Goal: Task Accomplishment & Management: Use online tool/utility

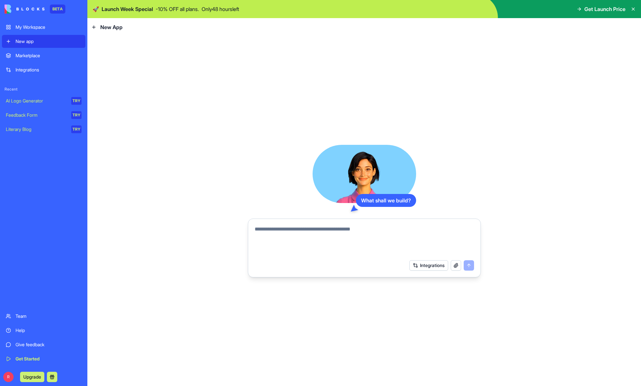
click at [147, 231] on div "What shall we build? Integrations" at bounding box center [363, 211] width 553 height 350
click at [426, 266] on button "Integrations" at bounding box center [428, 265] width 39 height 10
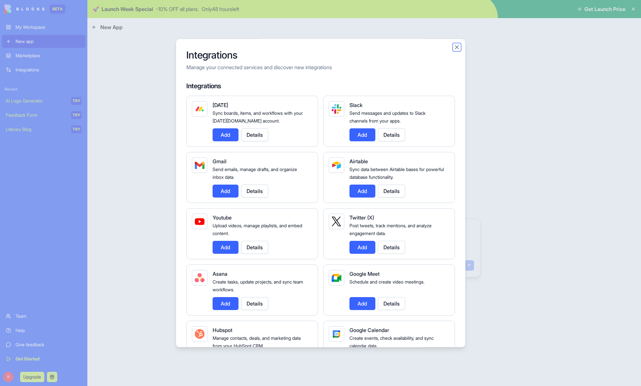
click at [458, 47] on button "Close" at bounding box center [456, 47] width 6 height 6
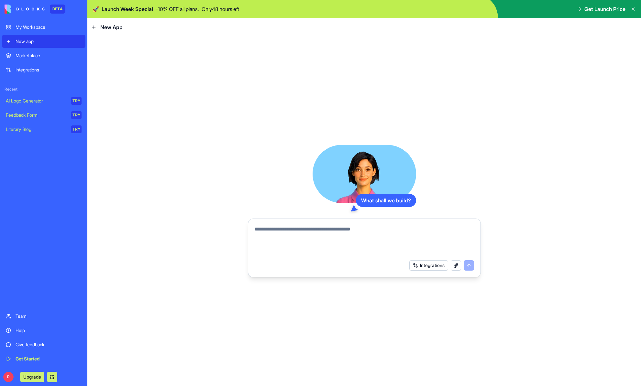
click at [295, 227] on textarea at bounding box center [364, 240] width 219 height 31
paste textarea "**********"
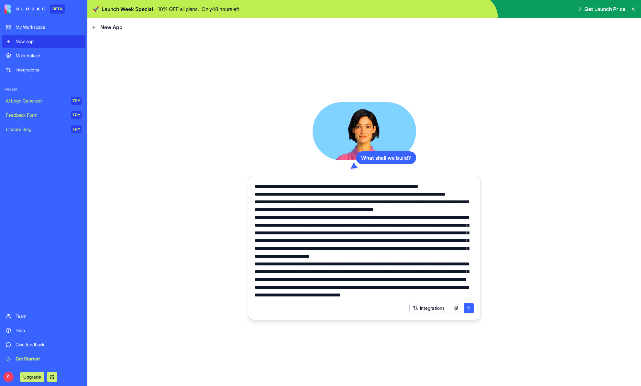
scroll to position [69, 0]
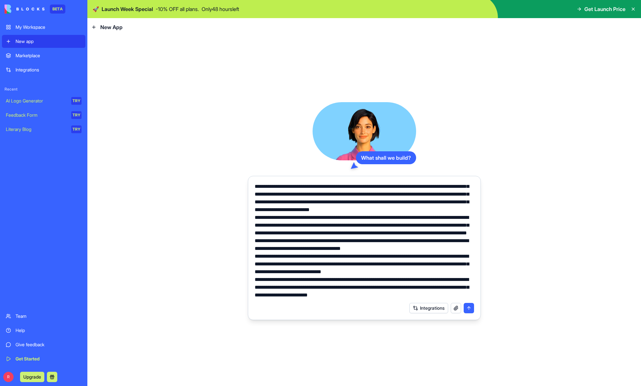
type textarea "**********"
click at [469, 309] on button "submit" at bounding box center [469, 308] width 10 height 10
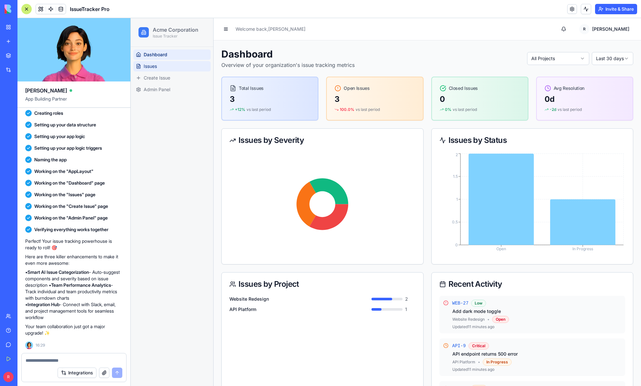
click at [157, 66] on link "Issues" at bounding box center [171, 66] width 77 height 10
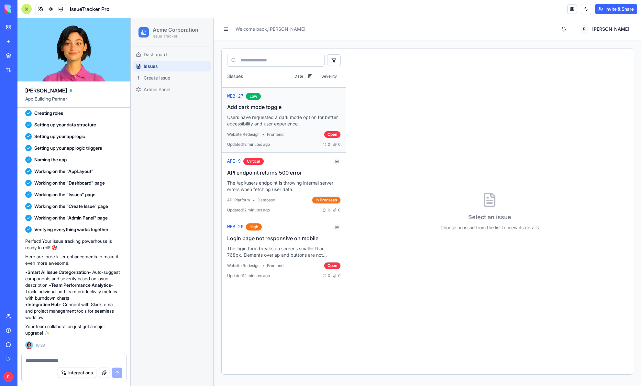
click at [282, 120] on p "Users have requested a dark mode option for better accessibility and user exper…" at bounding box center [284, 120] width 114 height 13
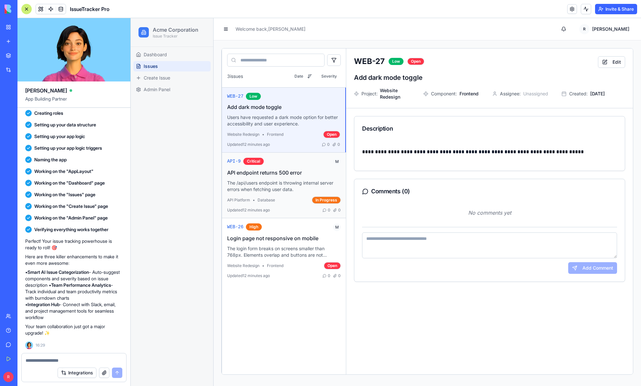
click at [288, 168] on div "API-9 Critical M API endpoint returns 500 error The /api/users endpoint is thro…" at bounding box center [284, 185] width 114 height 55
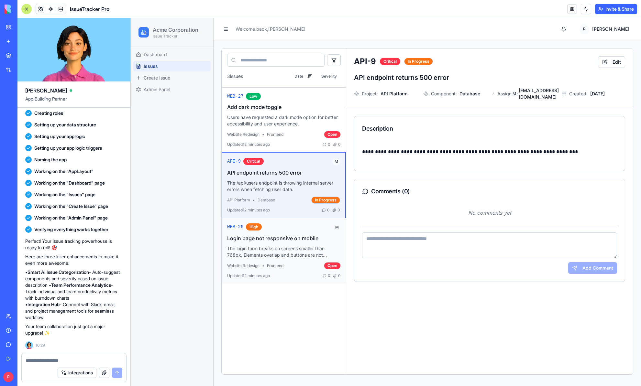
click at [300, 249] on p "The login form breaks on screens smaller than 768px. Elements overlap and butto…" at bounding box center [284, 252] width 114 height 13
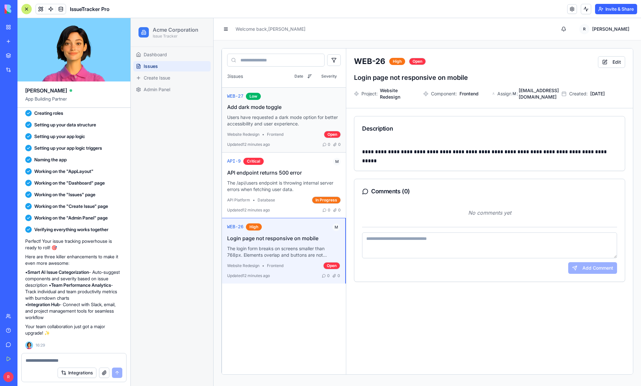
click at [303, 121] on p "Users have requested a dark mode option for better accessibility and user exper…" at bounding box center [284, 120] width 114 height 13
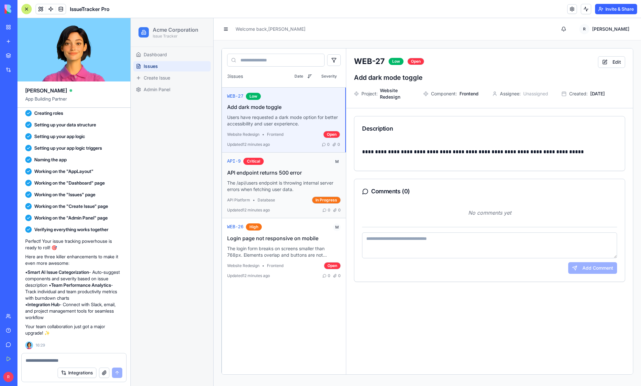
click at [293, 177] on div "API-9 Critical M API endpoint returns 500 error The /api/users endpoint is thro…" at bounding box center [284, 185] width 114 height 55
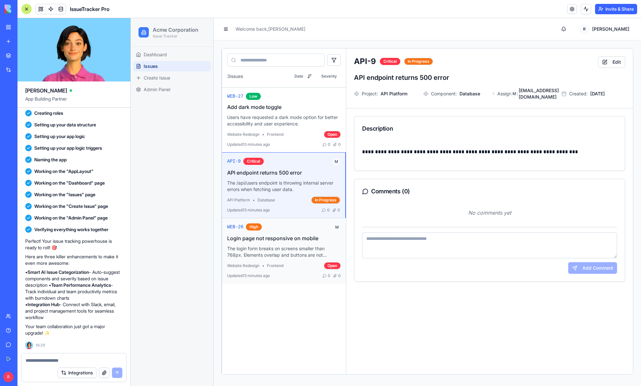
click at [290, 241] on h3 "Login page not responsive on mobile" at bounding box center [284, 238] width 114 height 6
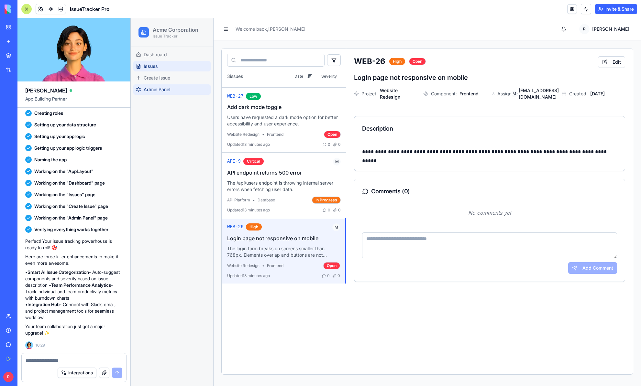
click at [155, 92] on span "Admin Panel" at bounding box center [157, 89] width 27 height 6
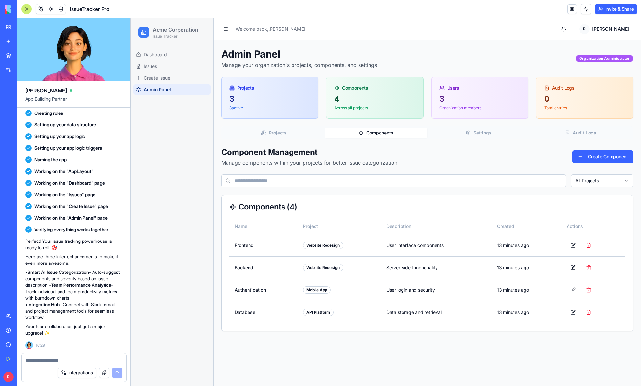
click at [380, 131] on button "Components" at bounding box center [376, 133] width 102 height 10
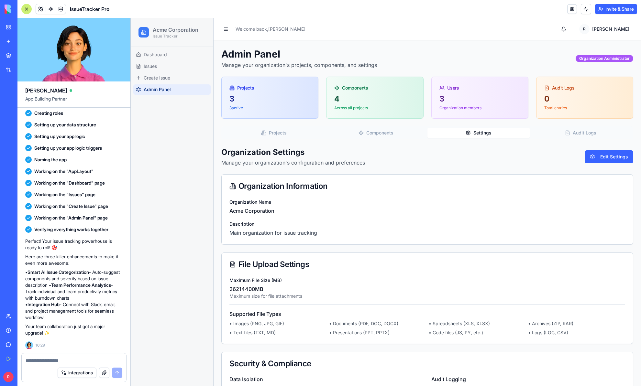
click at [474, 131] on button "Settings" at bounding box center [478, 133] width 102 height 10
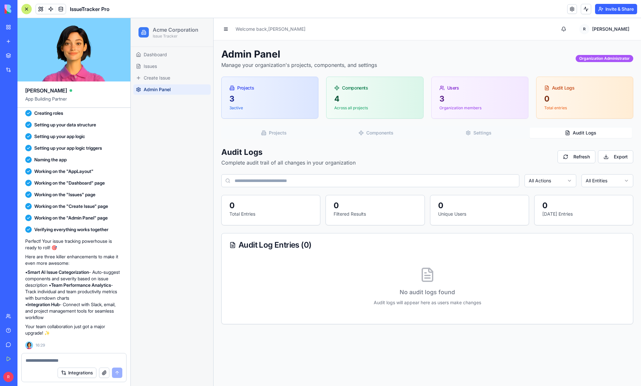
click at [583, 132] on button "Audit Logs" at bounding box center [580, 133] width 102 height 10
click at [281, 109] on p "3 active" at bounding box center [269, 107] width 81 height 5
click at [338, 98] on div "4" at bounding box center [374, 99] width 81 height 10
click at [291, 100] on div "3" at bounding box center [269, 99] width 81 height 10
click at [475, 98] on div "3" at bounding box center [479, 99] width 81 height 10
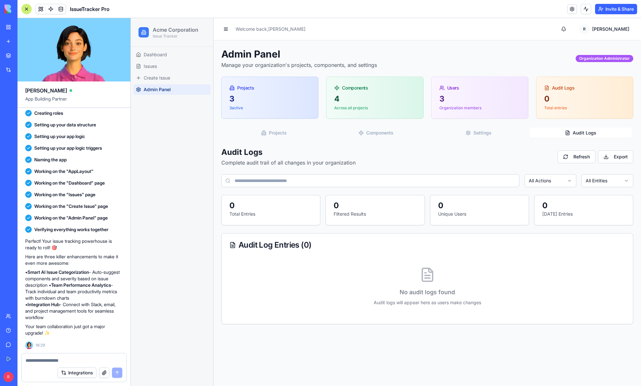
click at [397, 97] on div "4" at bounding box center [374, 99] width 81 height 10
click at [291, 111] on div "3 3 active" at bounding box center [270, 106] width 96 height 25
click at [150, 66] on span "Issues" at bounding box center [150, 66] width 13 height 6
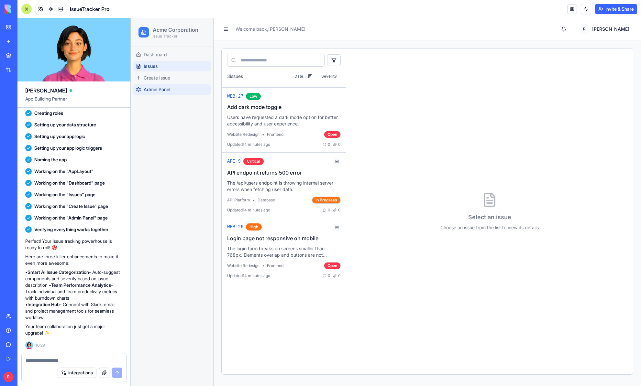
click at [160, 90] on span "Admin Panel" at bounding box center [157, 89] width 27 height 6
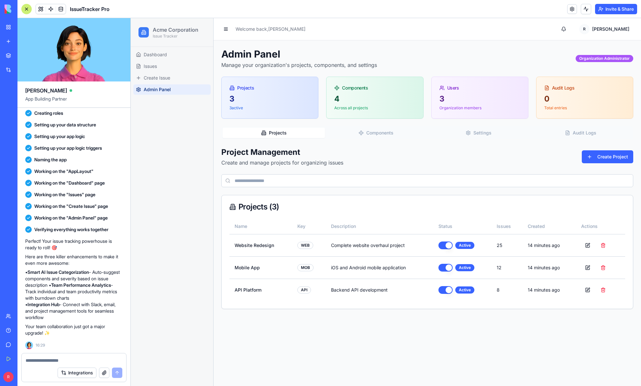
click at [354, 98] on div "4" at bounding box center [374, 99] width 81 height 10
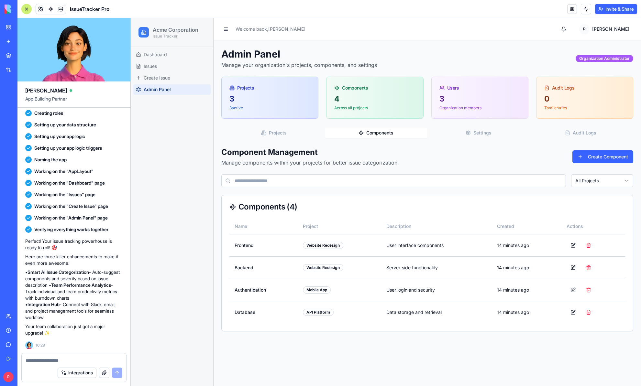
click at [378, 133] on button "Components" at bounding box center [376, 133] width 102 height 10
click at [471, 130] on button "Settings" at bounding box center [478, 133] width 102 height 10
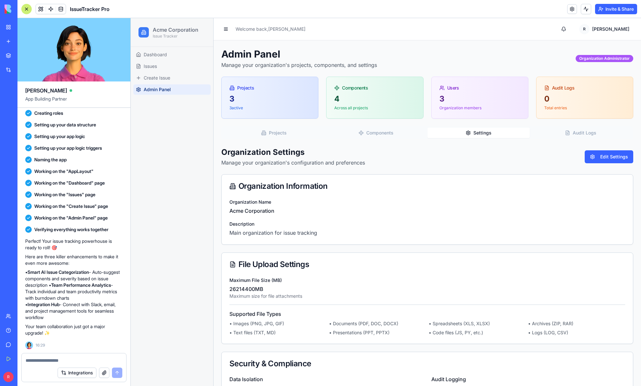
click at [584, 131] on button "Audit Logs" at bounding box center [580, 133] width 102 height 10
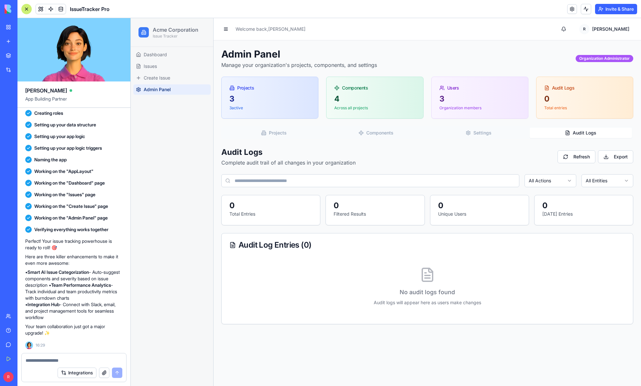
click at [491, 131] on button "Settings" at bounding box center [478, 133] width 102 height 10
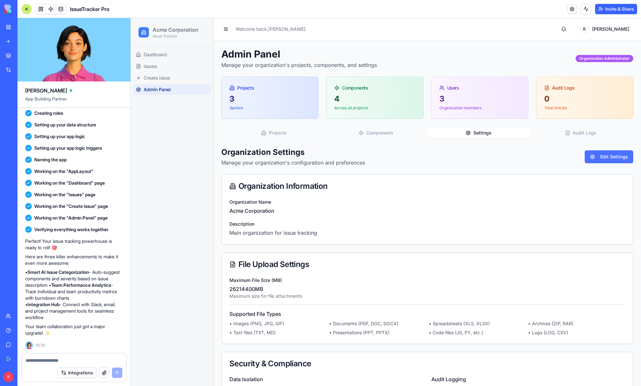
click at [618, 156] on button "Edit Settings" at bounding box center [608, 156] width 49 height 13
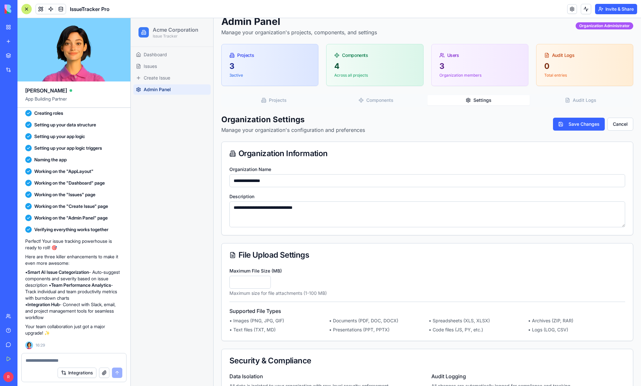
scroll to position [31, 0]
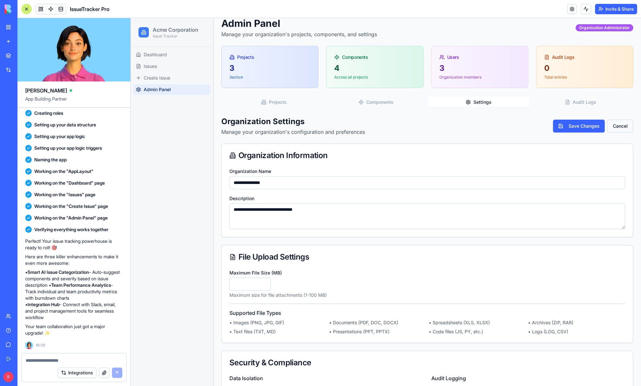
click at [623, 123] on button "Cancel" at bounding box center [620, 126] width 26 height 13
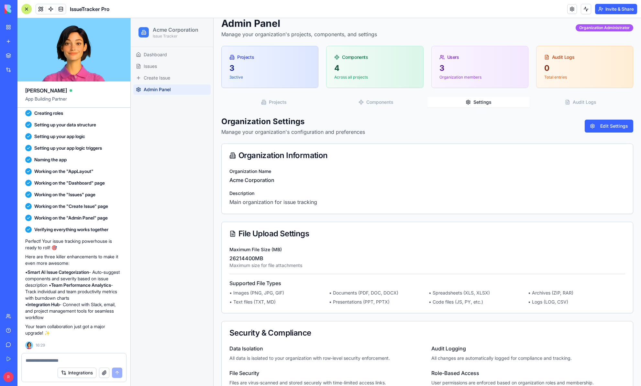
click at [375, 102] on div "Admin Panel Manage your organization's projects, components, and settings Organ…" at bounding box center [427, 205] width 412 height 377
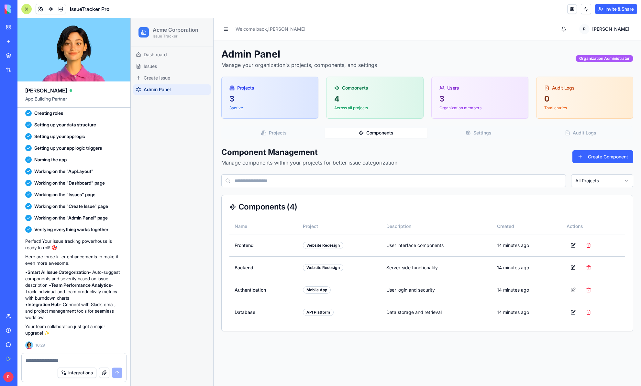
scroll to position [0, 0]
click at [283, 135] on button "Projects" at bounding box center [274, 133] width 102 height 10
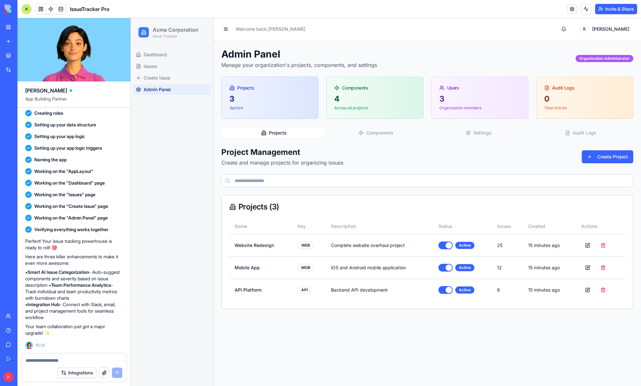
click at [372, 131] on button "Components" at bounding box center [376, 133] width 102 height 10
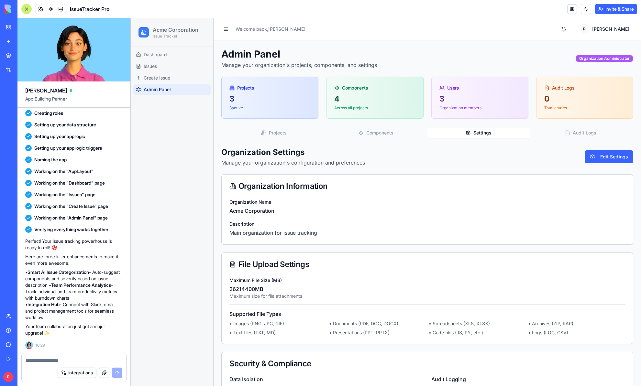
click at [478, 135] on button "Settings" at bounding box center [478, 133] width 102 height 10
click at [614, 58] on div "Organization Administrator" at bounding box center [604, 58] width 58 height 7
click at [610, 60] on div "Organization Administrator" at bounding box center [604, 58] width 58 height 7
click at [275, 132] on button "Projects" at bounding box center [274, 133] width 102 height 10
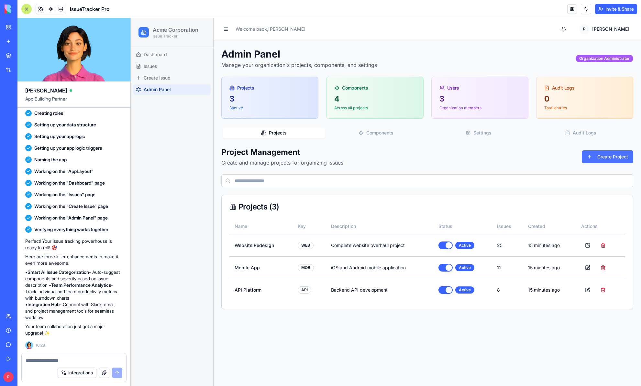
click at [609, 157] on button "Create Project" at bounding box center [607, 156] width 51 height 13
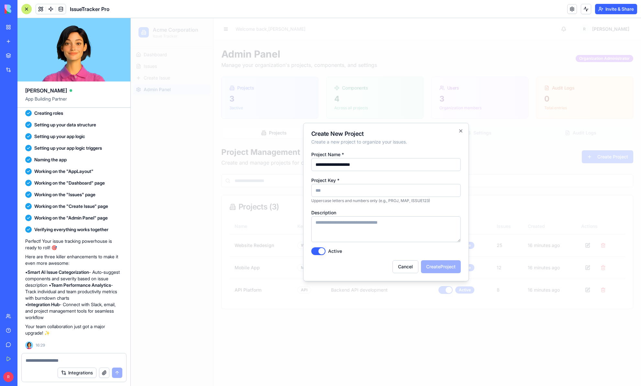
type input "**********"
click at [358, 193] on input "Project Key *" at bounding box center [385, 190] width 149 height 13
type input "*****"
click at [369, 228] on textarea "Description" at bounding box center [385, 229] width 149 height 26
type textarea "**********"
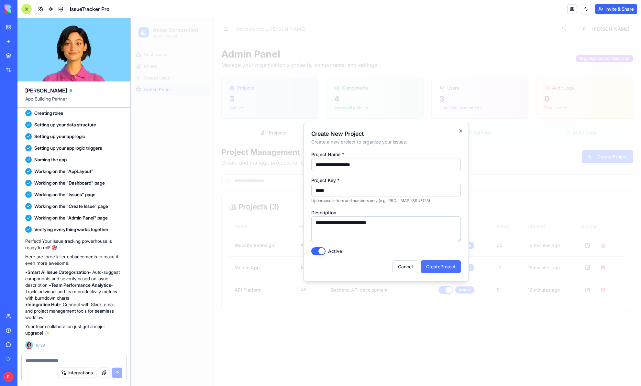
click at [441, 265] on button "Create Project" at bounding box center [441, 266] width 40 height 13
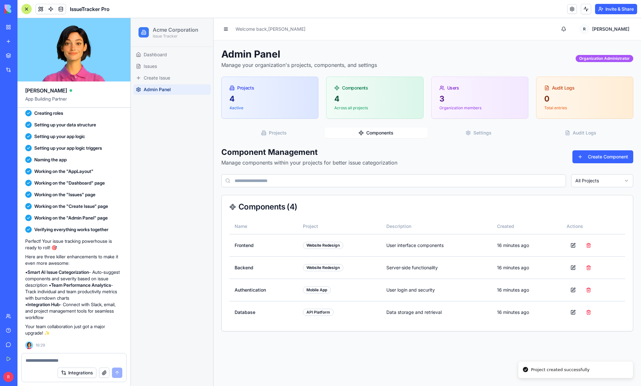
click at [382, 132] on button "Components" at bounding box center [376, 133] width 102 height 10
click at [166, 76] on span "Create Issue" at bounding box center [157, 78] width 27 height 6
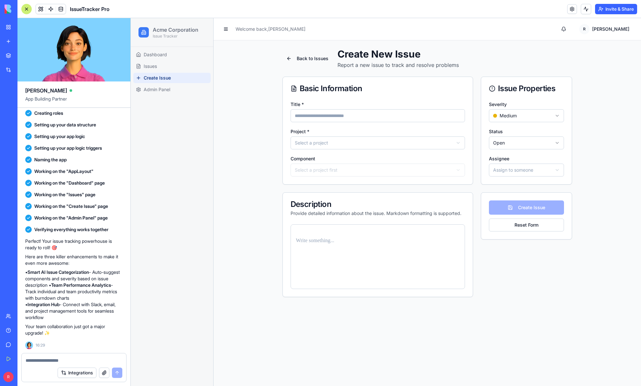
click at [372, 146] on html "Acme Corporation Issue Tracker Dashboard Issues Create Issue Admin Panel Welcom…" at bounding box center [386, 202] width 510 height 368
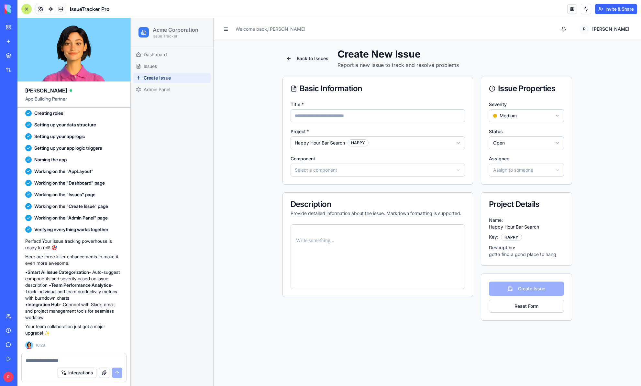
click at [362, 169] on html "Acme Corporation Issue Tracker Dashboard Issues Create Issue Admin Panel Welcom…" at bounding box center [386, 202] width 510 height 368
click at [253, 141] on div "Back to Issues Create New Issue Report a new issue to track and resolve problem…" at bounding box center [426, 184] width 427 height 288
click at [166, 91] on span "Admin Panel" at bounding box center [157, 89] width 27 height 6
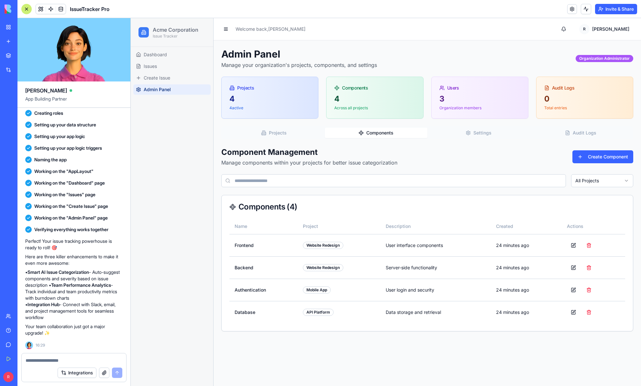
click at [379, 130] on button "Components" at bounding box center [376, 133] width 102 height 10
click at [355, 8] on header "IssueTracker Pro Invite & Share" at bounding box center [328, 9] width 623 height 18
click at [162, 67] on link "Issues" at bounding box center [171, 66] width 77 height 10
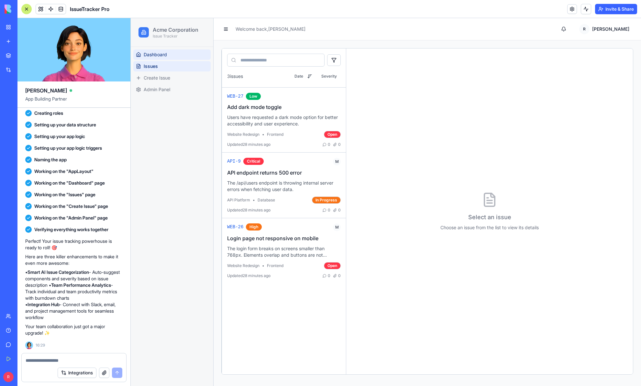
click at [156, 54] on span "Dashboard" at bounding box center [155, 54] width 23 height 6
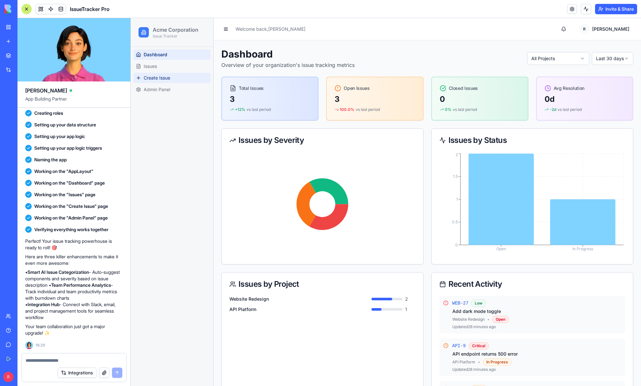
click at [164, 79] on span "Create Issue" at bounding box center [157, 78] width 27 height 6
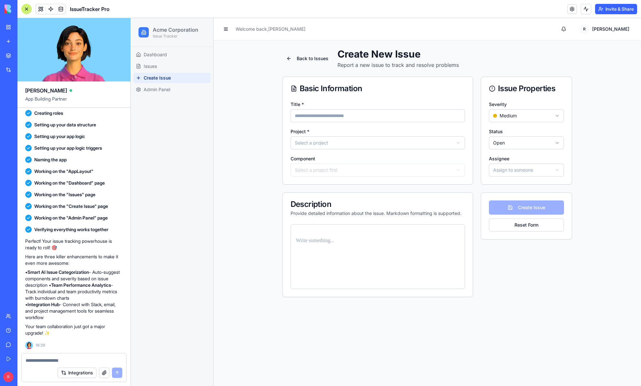
click at [351, 117] on input "Title *" at bounding box center [377, 115] width 174 height 13
type input "**********"
click at [317, 144] on html "**********" at bounding box center [386, 202] width 510 height 368
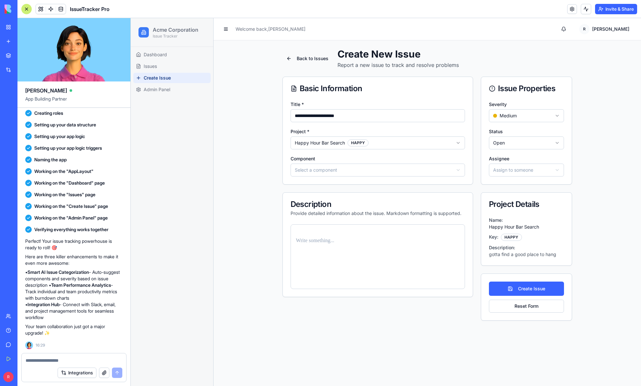
click at [323, 171] on html "**********" at bounding box center [386, 202] width 510 height 368
click at [323, 240] on p at bounding box center [377, 240] width 163 height 9
click at [551, 115] on html "**********" at bounding box center [386, 202] width 510 height 368
click at [518, 172] on html "**********" at bounding box center [386, 202] width 510 height 368
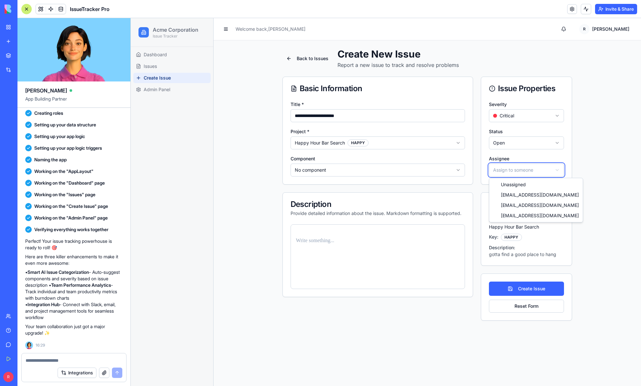
click at [588, 214] on html "**********" at bounding box center [386, 202] width 510 height 368
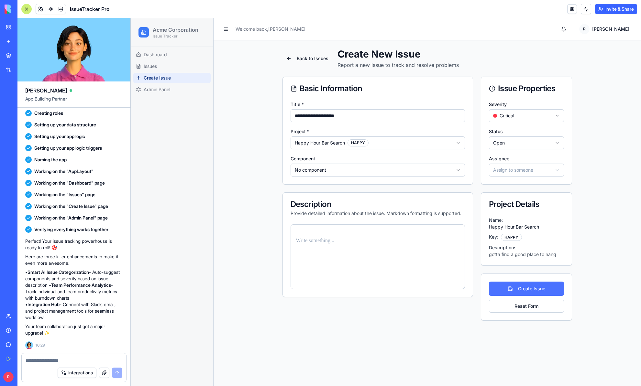
click at [543, 289] on button "Create Issue" at bounding box center [526, 289] width 75 height 14
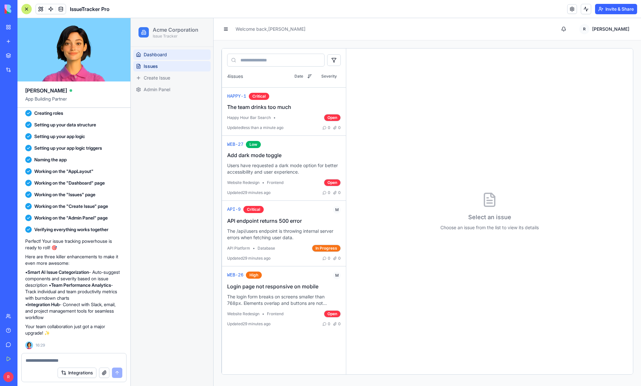
click at [164, 58] on span "Dashboard" at bounding box center [155, 54] width 23 height 6
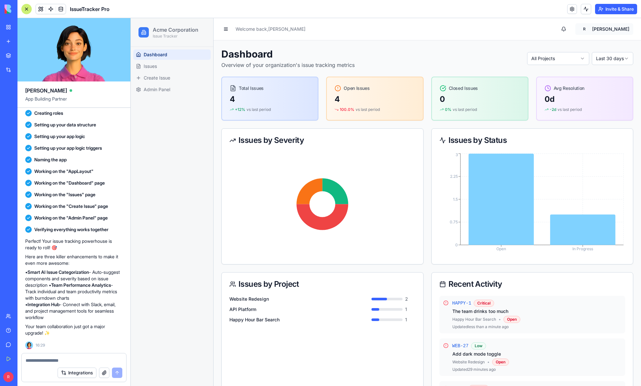
click at [602, 30] on html "Acme Corporation Issue Tracker Dashboard Issues Create Issue Admin Panel Welcom…" at bounding box center [386, 247] width 510 height 459
click at [584, 56] on div "ramaneek ramaneek@ramaneek.com OrgAdmin Sign Out" at bounding box center [597, 61] width 72 height 51
click at [562, 34] on html "Acme Corporation Issue Tracker Dashboard Issues Create Issue Admin Panel Welcom…" at bounding box center [386, 247] width 510 height 459
click at [571, 10] on link at bounding box center [572, 9] width 10 height 10
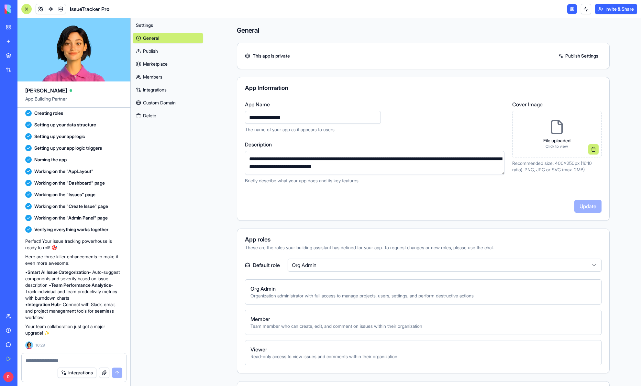
click at [158, 75] on link "Members" at bounding box center [168, 77] width 71 height 10
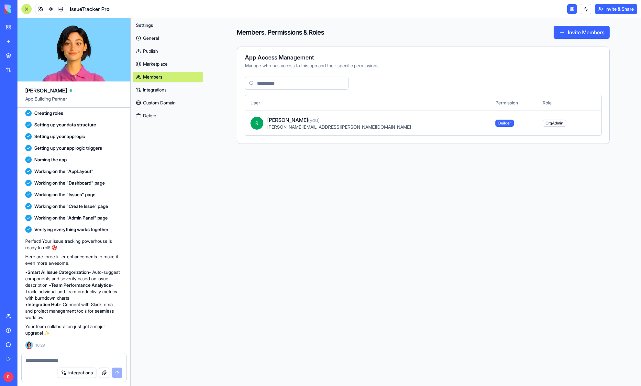
click at [157, 91] on link "Integrations" at bounding box center [168, 90] width 71 height 10
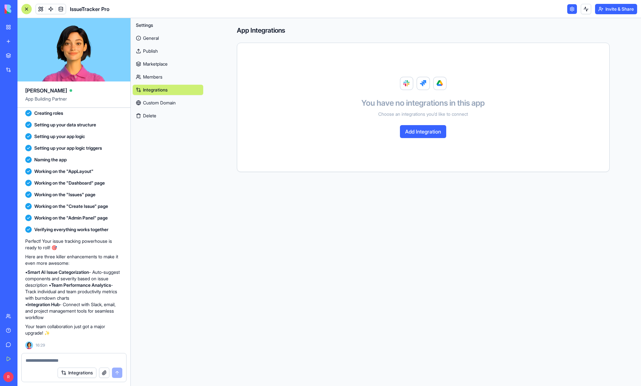
click at [153, 104] on link "Custom Domain" at bounding box center [168, 103] width 71 height 10
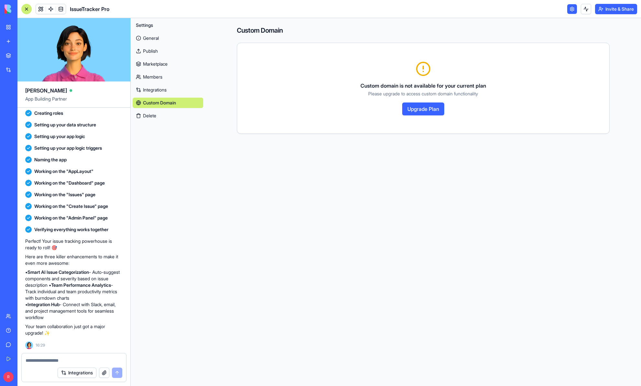
click at [153, 77] on link "Members" at bounding box center [168, 77] width 71 height 10
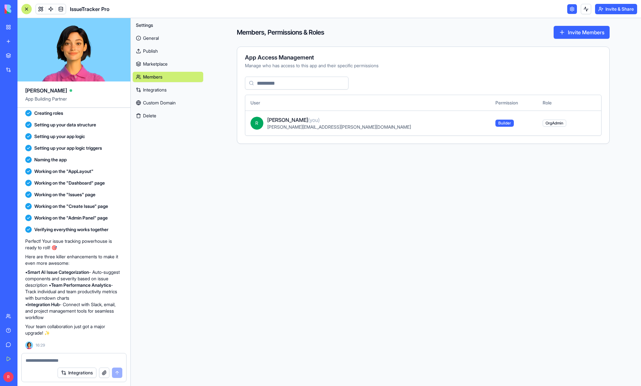
click at [155, 64] on link "Marketplace" at bounding box center [168, 64] width 71 height 10
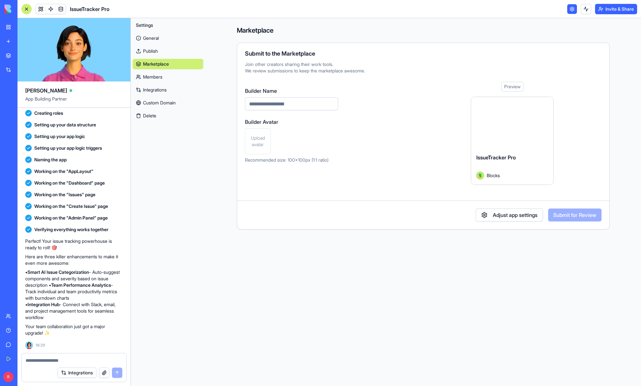
click at [151, 50] on link "Publish" at bounding box center [168, 51] width 71 height 10
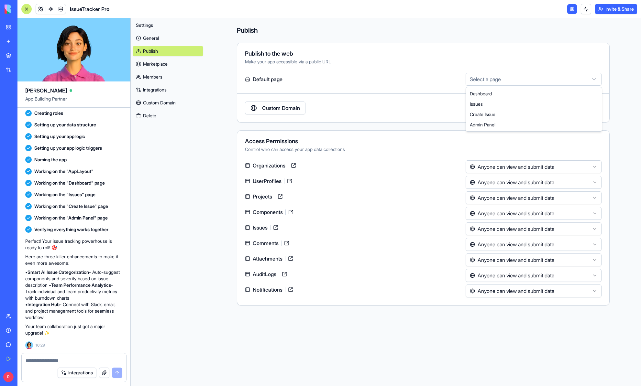
click at [554, 81] on html "BETA My Workspace New app Marketplace Integrations Recent New App AI Logo Gener…" at bounding box center [320, 193] width 641 height 386
select select "**********"
click at [571, 10] on link at bounding box center [572, 9] width 10 height 10
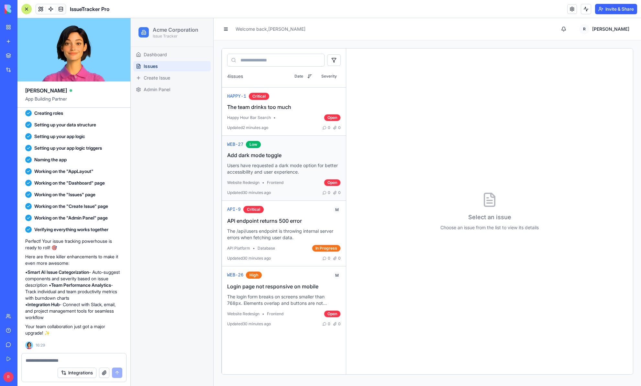
click at [281, 153] on h3 "Add dark mode toggle" at bounding box center [284, 155] width 114 height 6
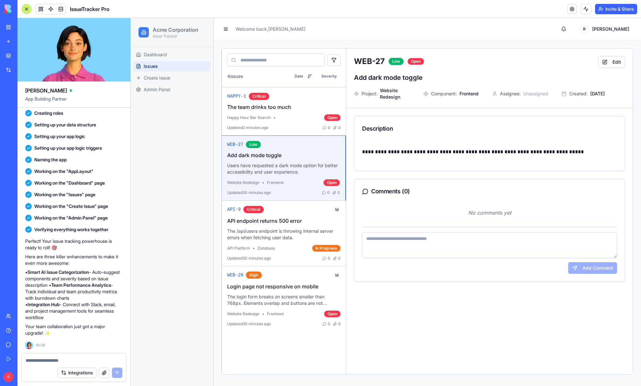
click at [162, 32] on h2 "Acme Corporation" at bounding box center [179, 30] width 53 height 8
click at [138, 32] on div "Acme Corporation Issue Tracker" at bounding box center [171, 32] width 77 height 23
click at [225, 29] on button at bounding box center [225, 29] width 9 height 9
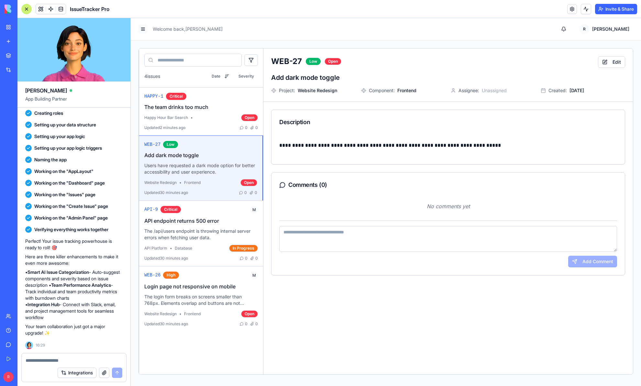
click at [143, 29] on button at bounding box center [142, 29] width 9 height 9
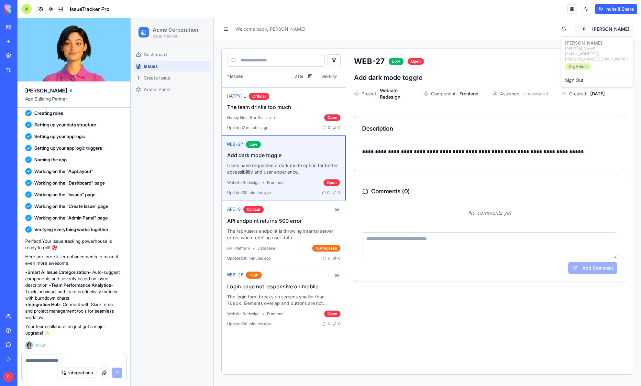
click at [607, 33] on html "Acme Corporation Issue Tracker Dashboard Issues Create Issue Admin Panel Welcom…" at bounding box center [386, 202] width 510 height 368
click at [579, 56] on div "ramaneek ramaneek@ramaneek.com OrgAdmin Sign Out" at bounding box center [597, 61] width 72 height 51
click at [571, 33] on html "Acme Corporation Issue Tracker Dashboard Issues Create Issue Admin Panel Welcom…" at bounding box center [386, 202] width 510 height 368
click at [570, 32] on button "button" at bounding box center [563, 29] width 13 height 12
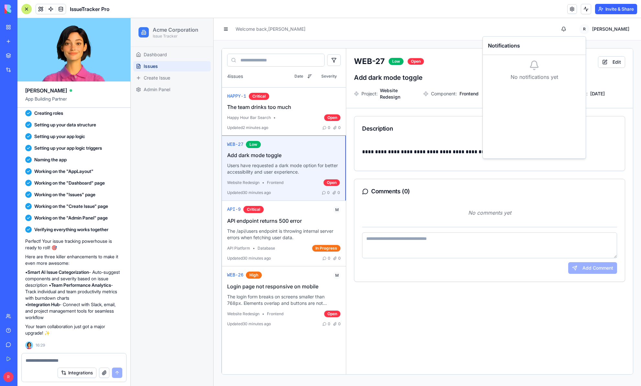
click at [553, 28] on header "Welcome back, ramaneek R ramaneek" at bounding box center [426, 29] width 427 height 22
click at [51, 8] on span at bounding box center [51, 9] width 18 height 18
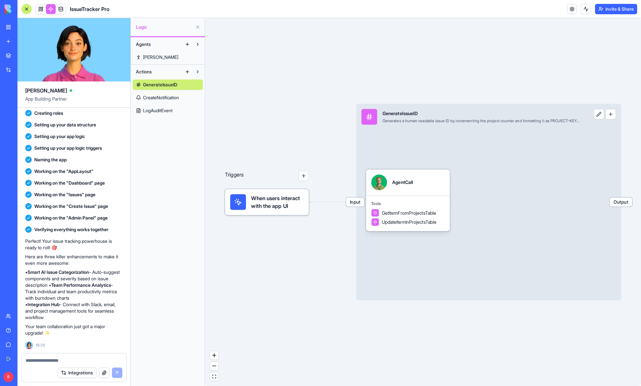
click at [164, 97] on span "CreateNotification" at bounding box center [161, 97] width 36 height 6
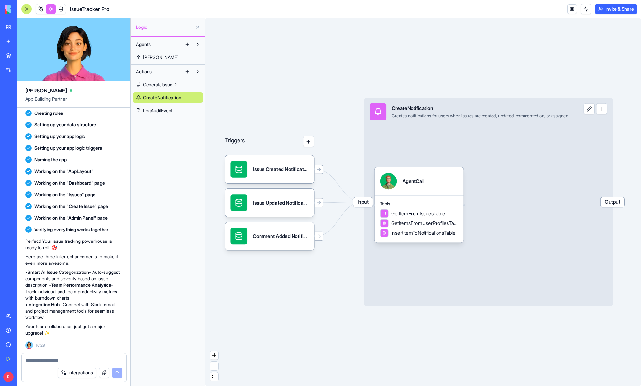
click at [165, 113] on span "LogAuditEvent" at bounding box center [157, 110] width 29 height 6
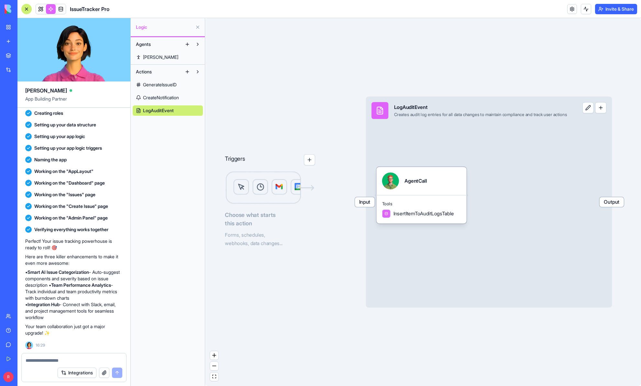
click at [167, 97] on span "CreateNotification" at bounding box center [161, 97] width 36 height 6
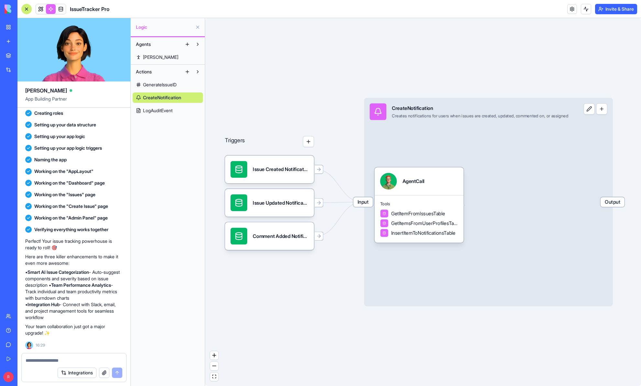
click at [622, 204] on span "Output" at bounding box center [612, 202] width 24 height 10
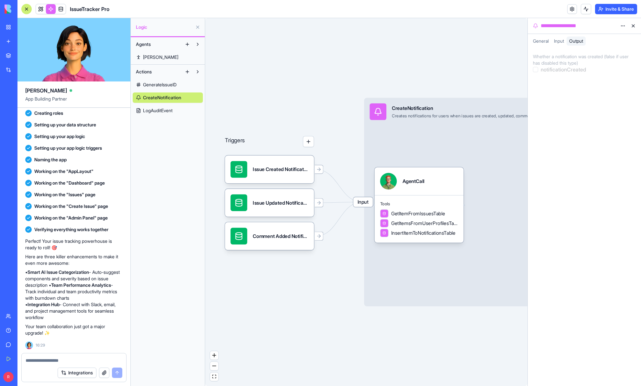
click at [542, 42] on span "General" at bounding box center [541, 40] width 16 height 5
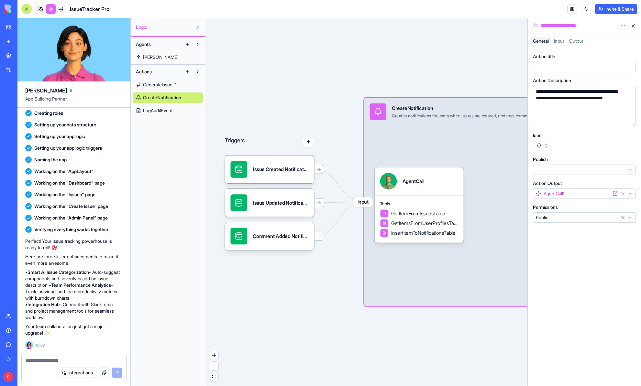
click at [546, 147] on button "button" at bounding box center [542, 146] width 19 height 10
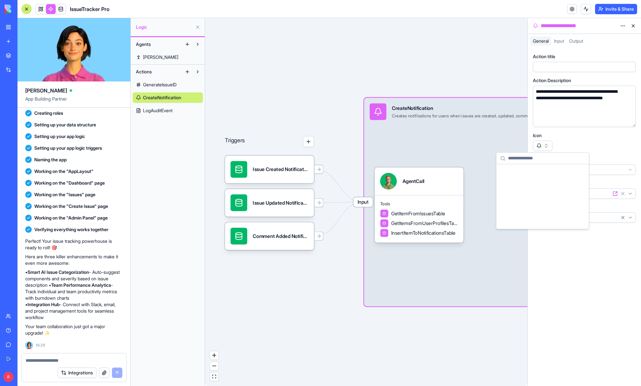
scroll to position [1943, 0]
click at [556, 143] on div at bounding box center [584, 146] width 103 height 10
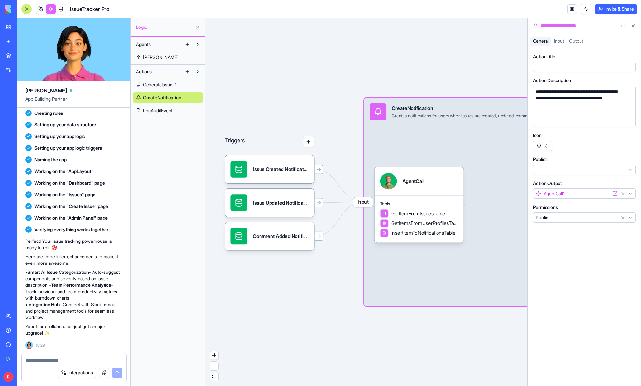
click at [562, 38] on div "Input" at bounding box center [558, 41] width 15 height 9
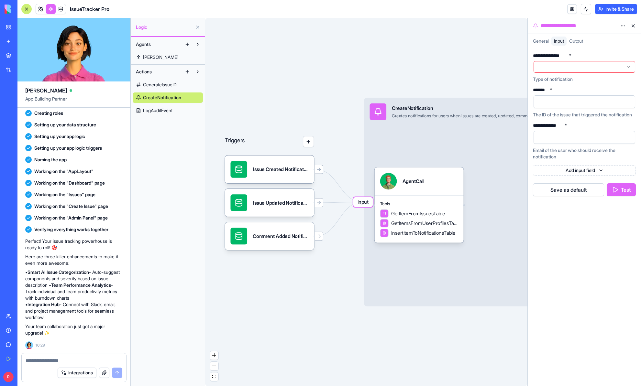
click at [616, 196] on button "Test" at bounding box center [620, 189] width 29 height 13
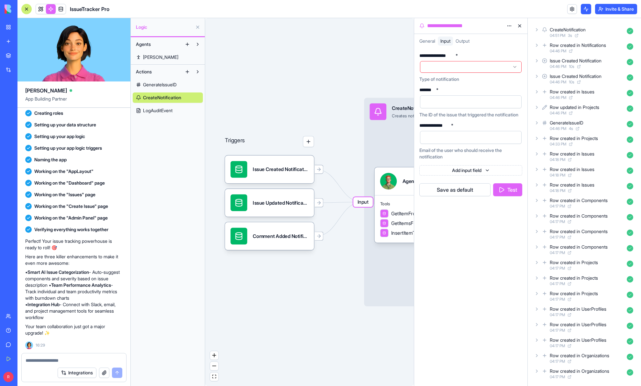
scroll to position [0, 0]
click at [534, 49] on div "CreateNotification 04:51 PM 3 s" at bounding box center [584, 48] width 103 height 14
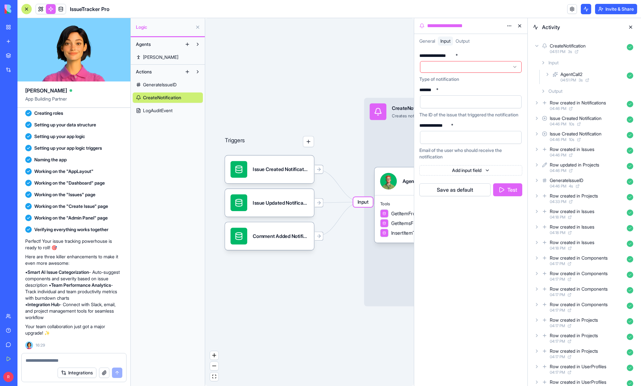
click at [534, 49] on div "CreateNotification 04:51 PM 3 s" at bounding box center [584, 48] width 103 height 14
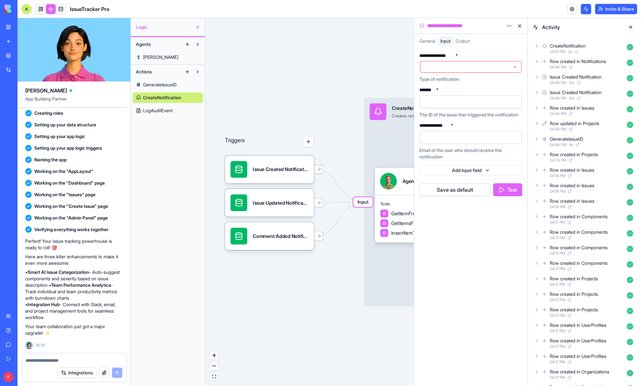
click at [534, 49] on div "CreateNotification 04:51 PM 3 s" at bounding box center [584, 48] width 103 height 14
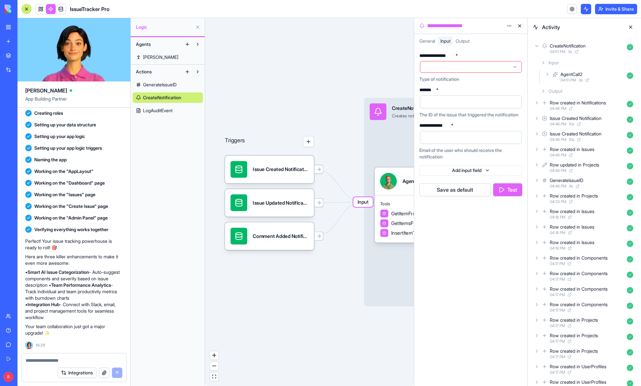
click at [543, 90] on icon at bounding box center [542, 91] width 1 height 3
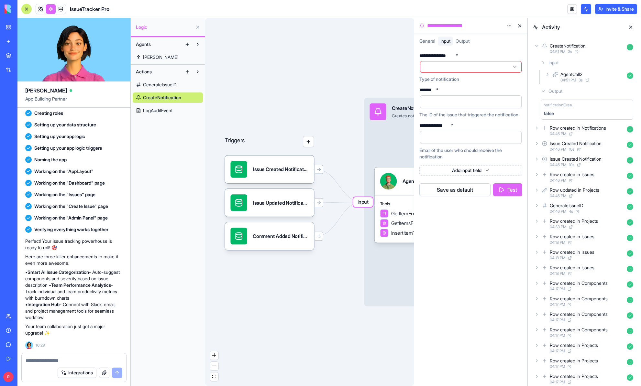
click at [543, 90] on icon at bounding box center [542, 91] width 5 height 5
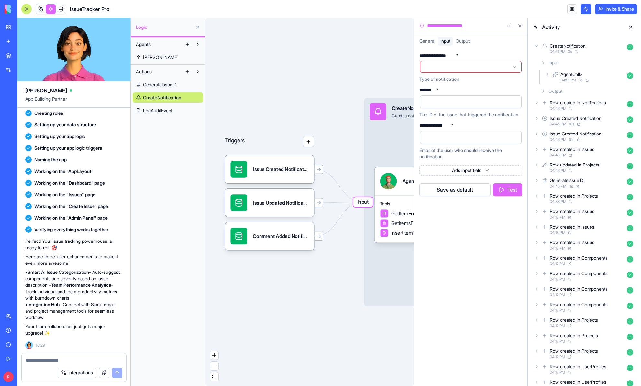
click at [548, 74] on icon at bounding box center [547, 74] width 1 height 3
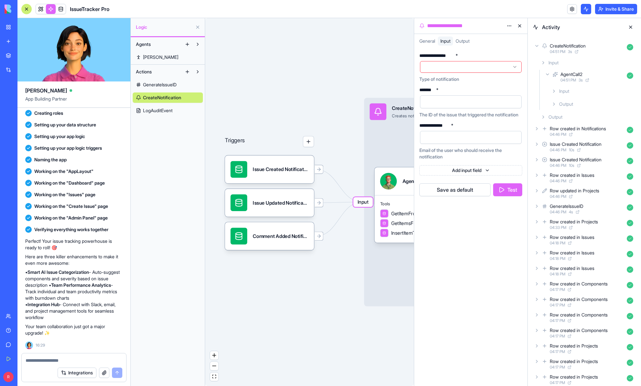
click at [548, 74] on icon at bounding box center [547, 74] width 3 height 1
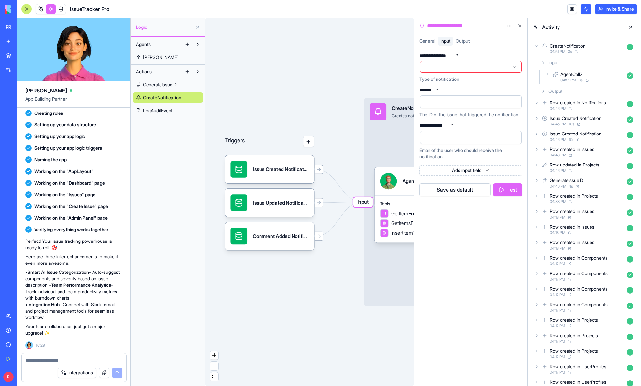
click at [536, 46] on icon at bounding box center [536, 45] width 3 height 1
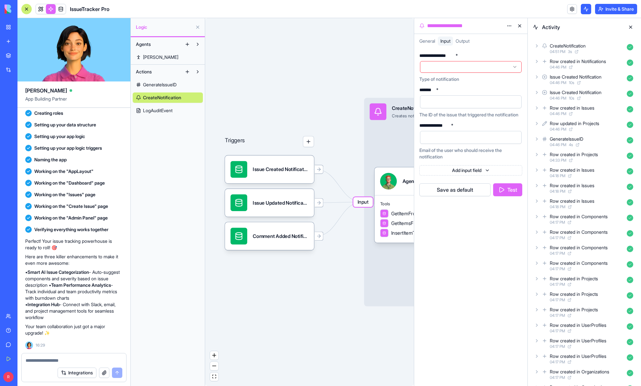
click at [632, 25] on button at bounding box center [630, 27] width 10 height 10
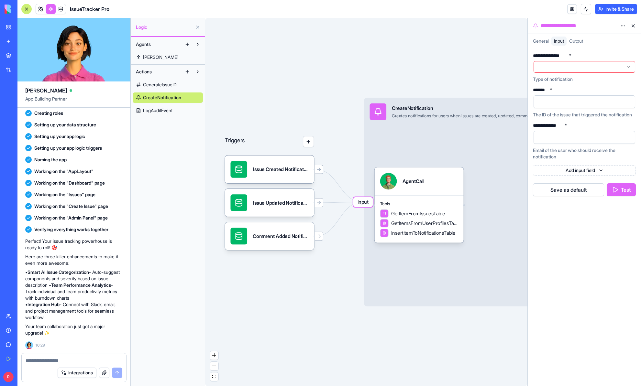
click at [633, 26] on button at bounding box center [633, 26] width 10 height 10
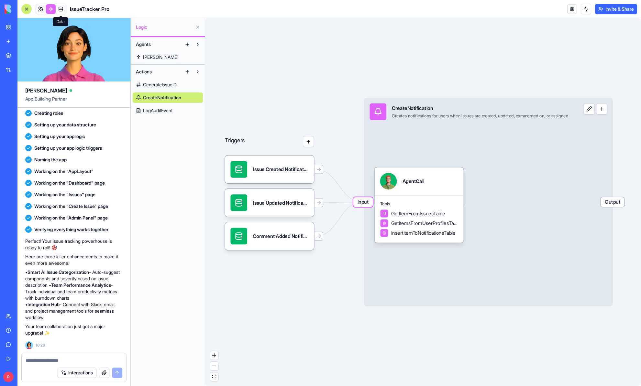
click at [52, 11] on span at bounding box center [61, 9] width 18 height 18
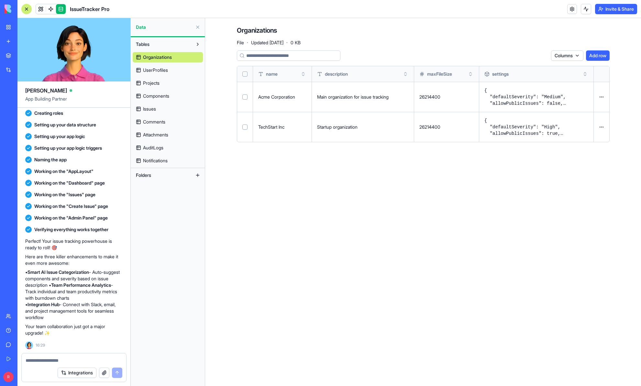
click at [155, 71] on span "UserProfiles" at bounding box center [155, 70] width 25 height 6
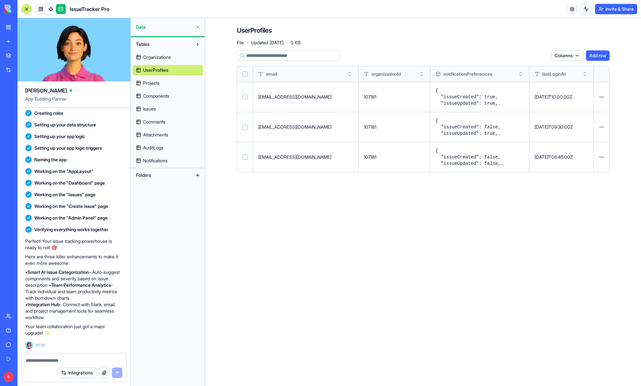
click at [160, 163] on span "Notifications" at bounding box center [155, 161] width 25 height 6
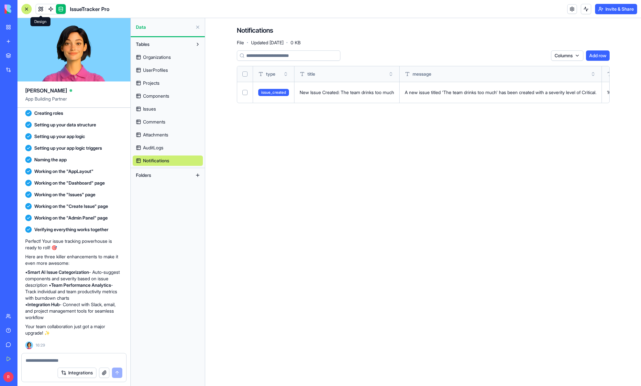
click at [42, 10] on link at bounding box center [41, 9] width 10 height 10
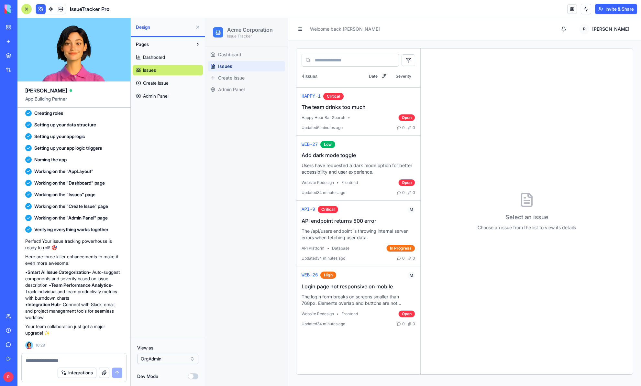
click at [192, 359] on html "BETA My Workspace New app Marketplace Integrations Recent New App AI Logo Gener…" at bounding box center [320, 193] width 641 height 386
click at [192, 361] on html "BETA My Workspace New app Marketplace Integrations Recent New App AI Logo Gener…" at bounding box center [320, 193] width 641 height 386
click at [191, 360] on html "BETA My Workspace New app Marketplace Integrations Recent New App AI Logo Gener…" at bounding box center [320, 193] width 641 height 386
click at [189, 360] on html "BETA My Workspace New app Marketplace Integrations Recent New App AI Logo Gener…" at bounding box center [320, 193] width 641 height 386
click at [192, 377] on button "Dev Mode" at bounding box center [193, 377] width 10 height 6
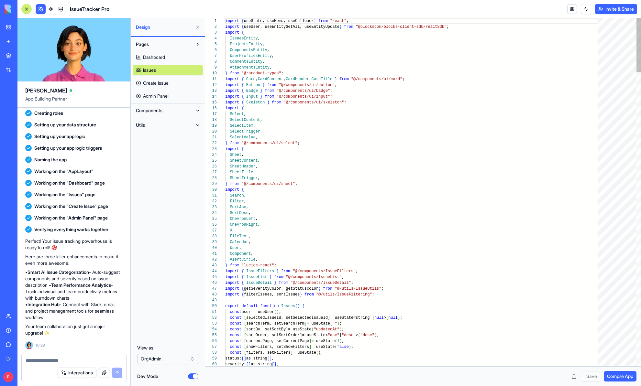
scroll to position [58, 0]
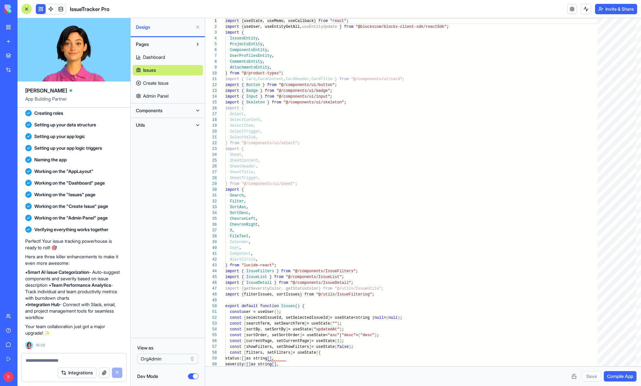
click at [192, 377] on button "Dev Mode" at bounding box center [193, 377] width 10 height 6
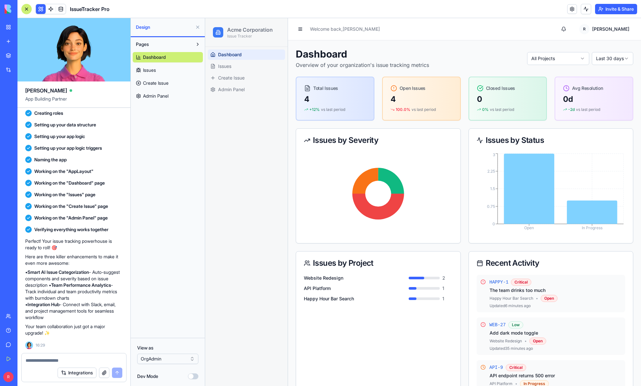
click at [148, 73] on span "Issues" at bounding box center [149, 70] width 13 height 6
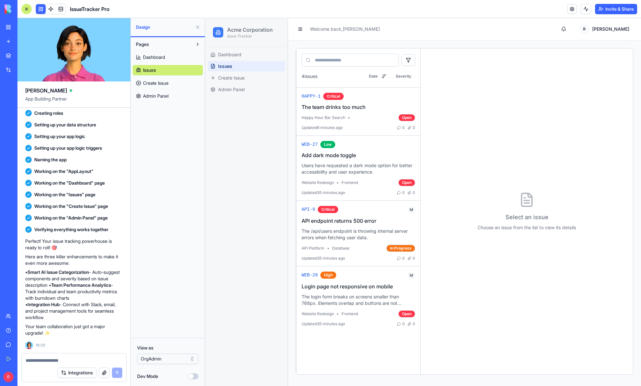
click at [197, 27] on button at bounding box center [197, 27] width 10 height 10
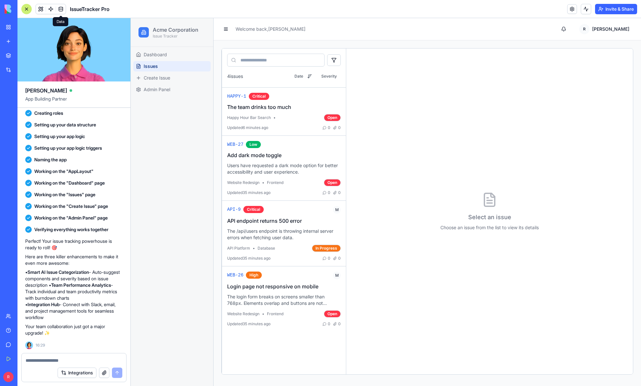
click at [62, 10] on link at bounding box center [61, 9] width 10 height 10
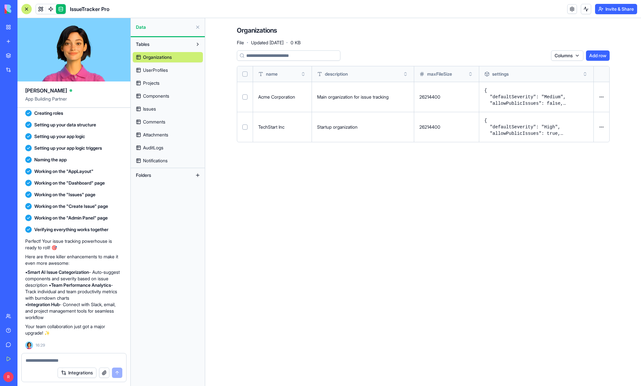
click at [162, 71] on span "UserProfiles" at bounding box center [155, 70] width 25 height 6
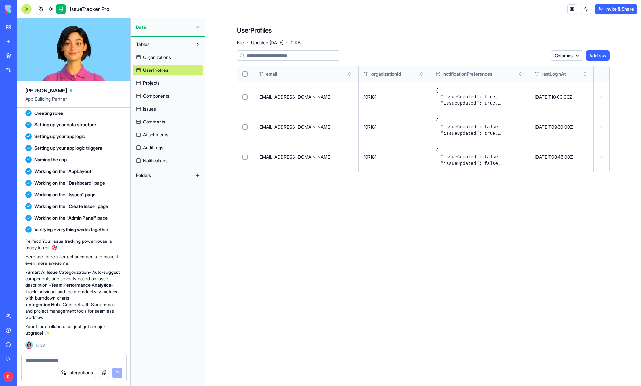
click at [199, 25] on button at bounding box center [197, 27] width 10 height 10
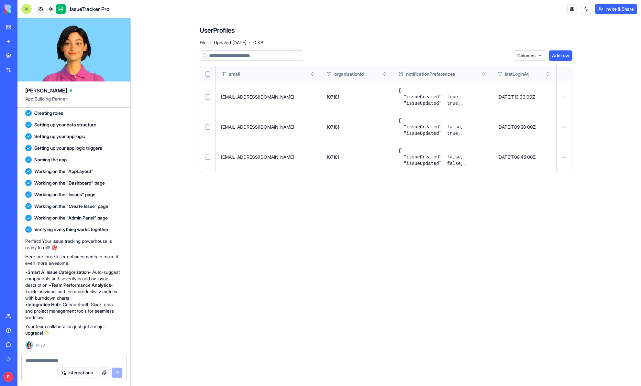
click at [62, 10] on link at bounding box center [61, 9] width 10 height 10
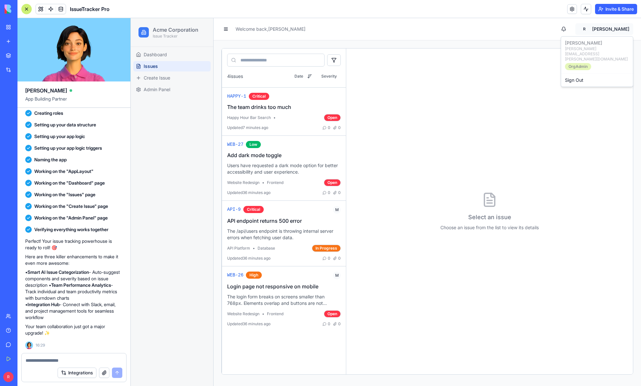
click at [619, 29] on html "Acme Corporation Issue Tracker Dashboard Issues Create Issue Admin Panel Welcom…" at bounding box center [386, 202] width 510 height 368
click at [579, 57] on div "ramaneek ramaneek@ramaneek.com OrgAdmin Sign Out" at bounding box center [597, 61] width 72 height 51
click at [39, 10] on button at bounding box center [41, 9] width 10 height 10
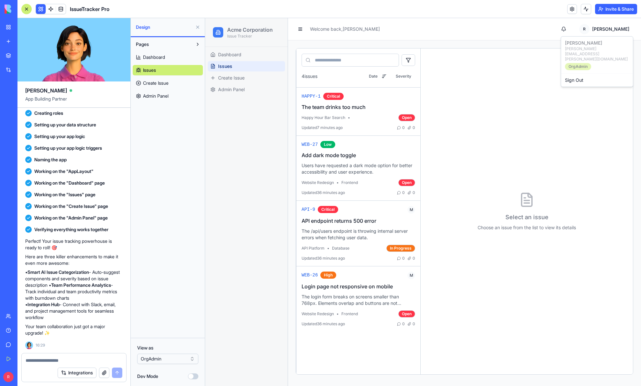
click at [589, 50] on div "ramaneek ramaneek@ramaneek.com OrgAdmin Sign Out" at bounding box center [597, 61] width 72 height 51
click at [582, 59] on div "ramaneek ramaneek@ramaneek.com OrgAdmin Sign Out" at bounding box center [597, 61] width 72 height 51
click at [238, 54] on html "Acme Corporation Issue Tracker Dashboard Issues Create Issue Admin Panel Welcom…" at bounding box center [423, 202] width 436 height 368
click at [235, 56] on span "Dashboard" at bounding box center [229, 54] width 23 height 6
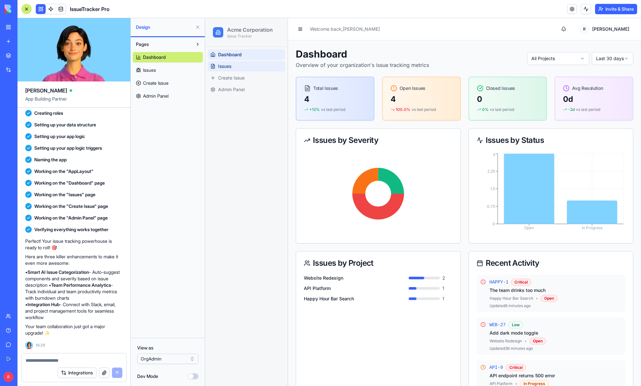
click at [231, 68] on span "Issues" at bounding box center [224, 66] width 13 height 6
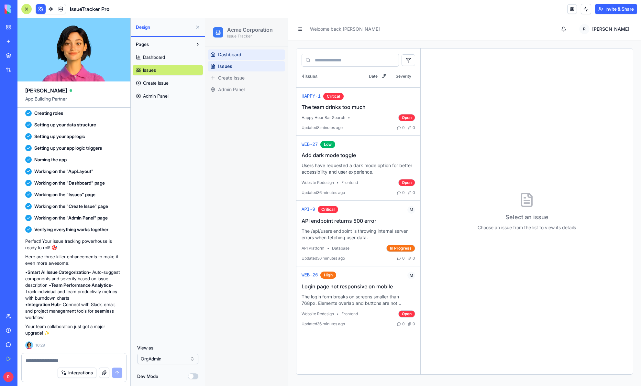
click at [236, 58] on span "Dashboard" at bounding box center [229, 54] width 23 height 6
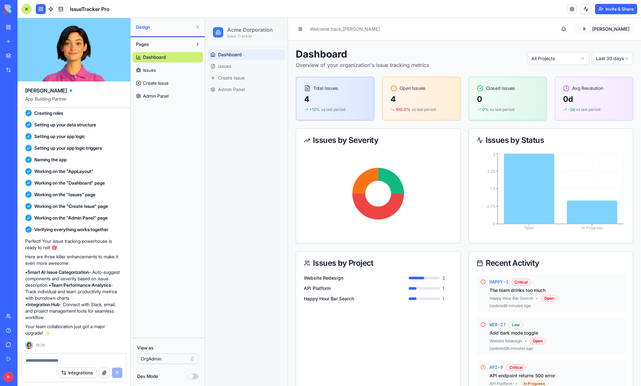
click at [617, 28] on html "Acme Corporation Issue Tracker Dashboard Issues Create Issue Admin Panel Welcom…" at bounding box center [423, 237] width 436 height 438
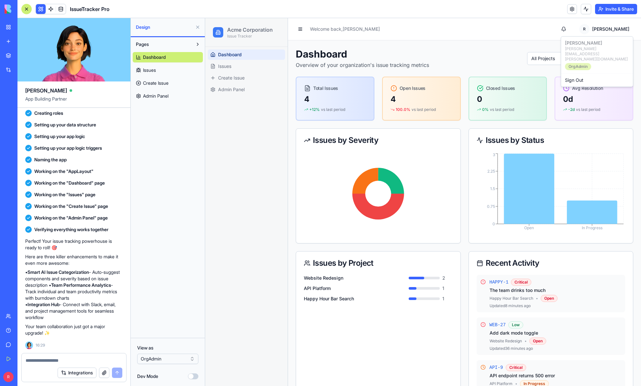
click at [39, 11] on button at bounding box center [41, 9] width 10 height 10
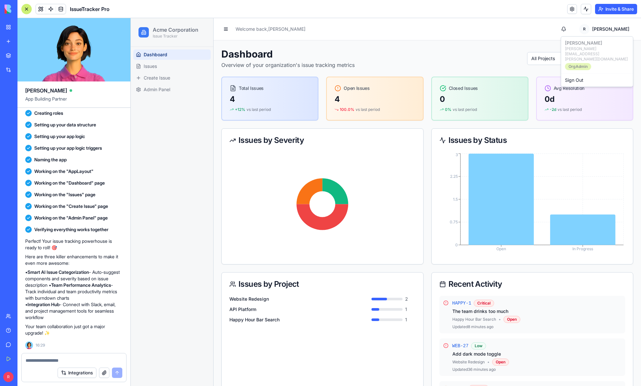
click at [575, 75] on div "Sign Out" at bounding box center [596, 80] width 69 height 10
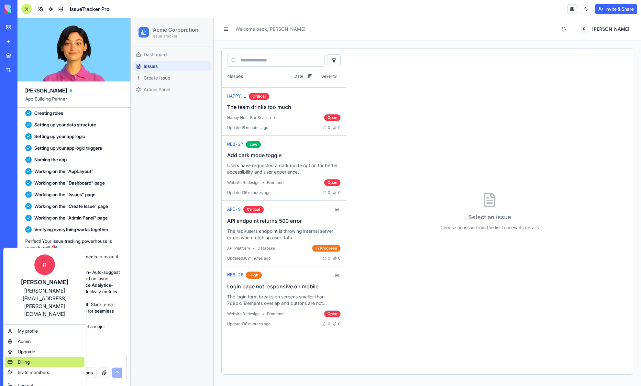
click at [24, 359] on span "Billing" at bounding box center [24, 362] width 12 height 6
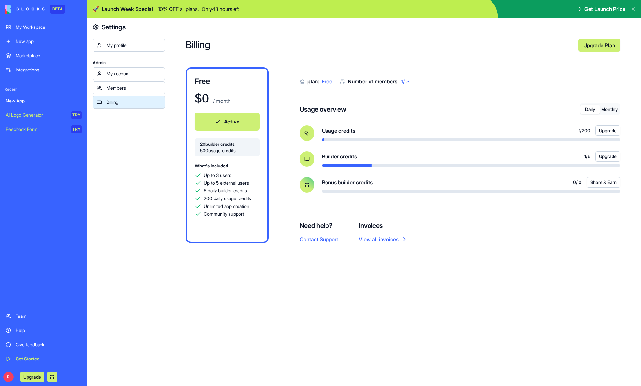
click at [124, 89] on div "Members" at bounding box center [133, 88] width 54 height 6
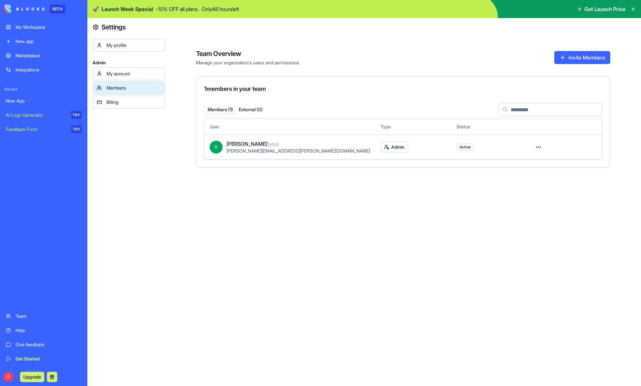
click at [136, 76] on div "My account" at bounding box center [133, 74] width 54 height 6
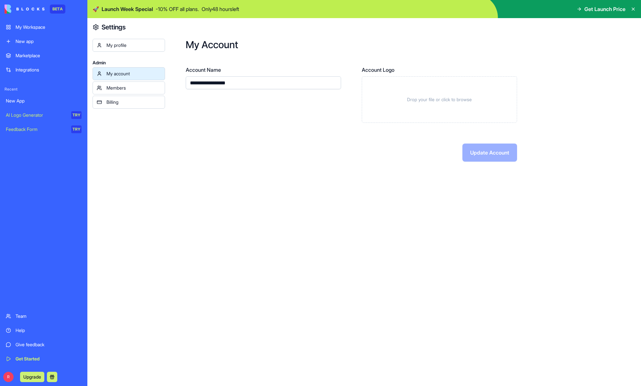
click at [127, 45] on div "My profile" at bounding box center [133, 45] width 54 height 6
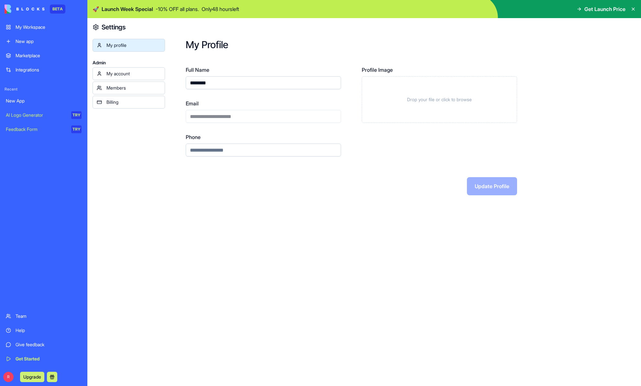
click at [119, 29] on h4 "Settings" at bounding box center [114, 27] width 24 height 9
click at [51, 30] on div "My Workspace" at bounding box center [49, 27] width 66 height 6
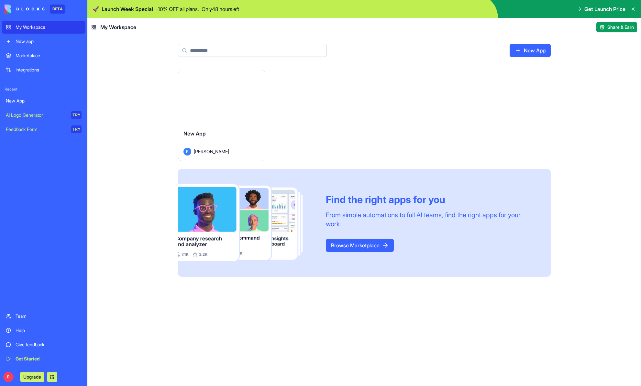
click at [353, 244] on link "Browse Marketplace" at bounding box center [360, 245] width 68 height 13
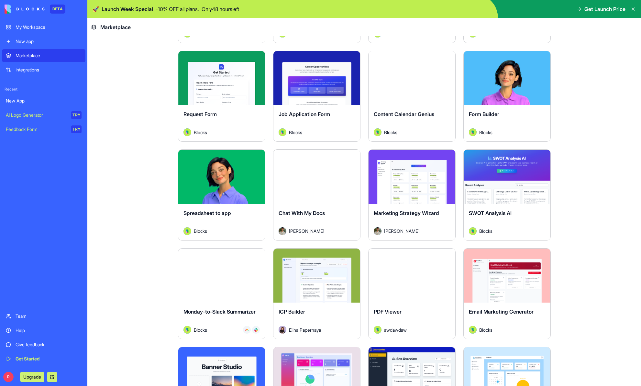
scroll to position [809, 0]
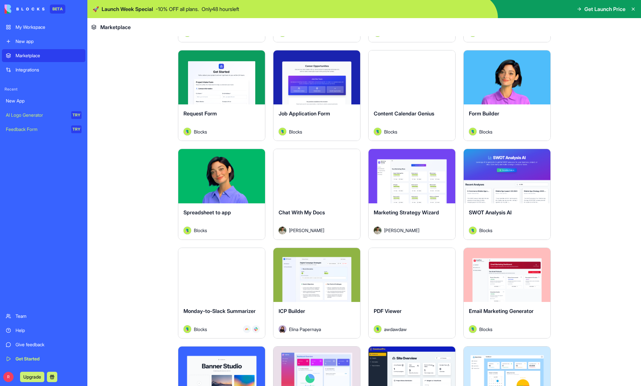
click at [226, 210] on span "Spreadsheet to app" at bounding box center [207, 212] width 48 height 6
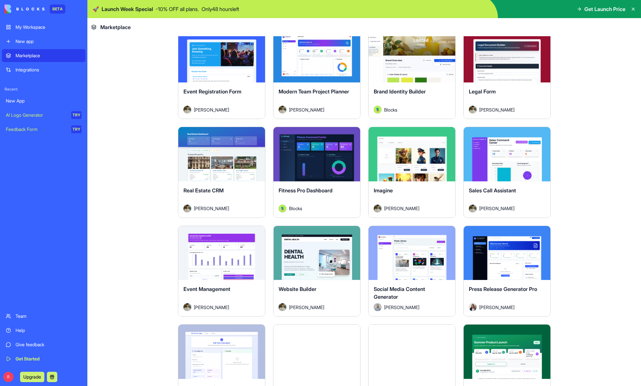
scroll to position [1227, 0]
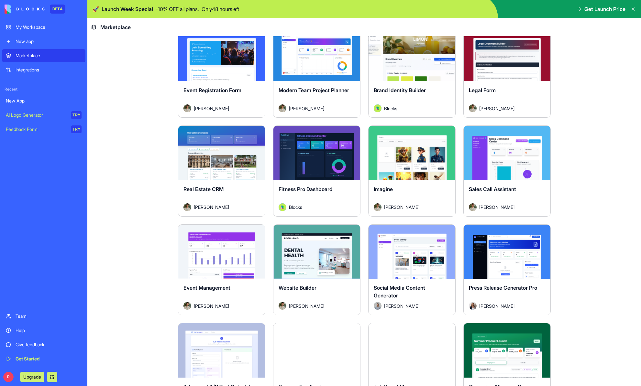
click at [414, 285] on span "Social Media Content Generator" at bounding box center [399, 292] width 51 height 14
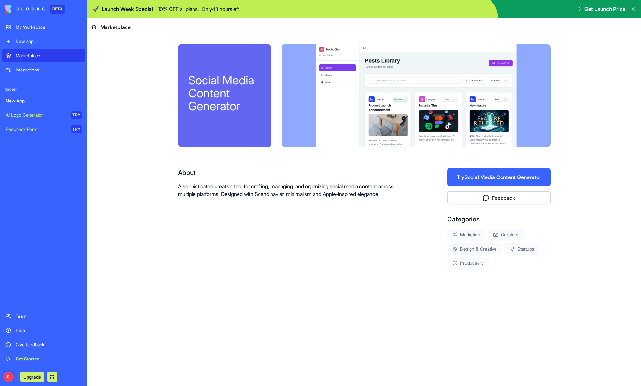
click at [45, 26] on div "My Workspace" at bounding box center [49, 27] width 66 height 6
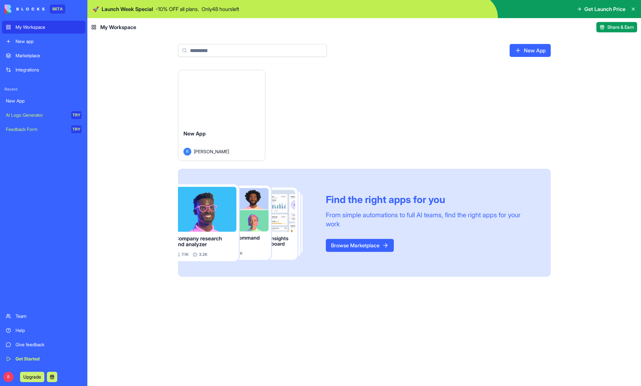
click at [213, 128] on div "New App R ramaneek" at bounding box center [221, 143] width 87 height 36
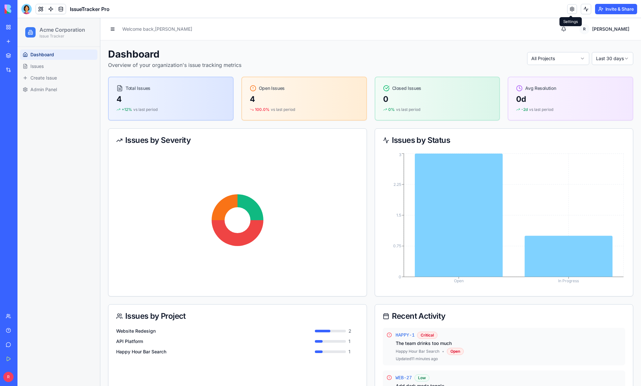
click at [569, 9] on link at bounding box center [572, 9] width 10 height 10
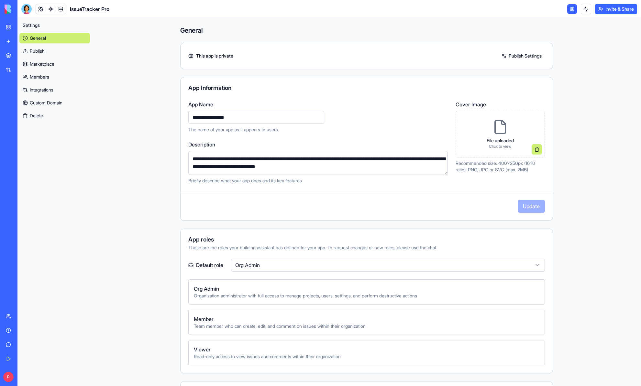
click at [46, 91] on link "Integrations" at bounding box center [54, 90] width 71 height 10
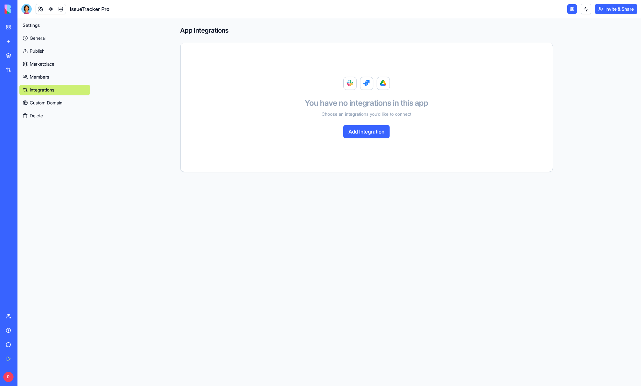
click at [369, 132] on button "Add Integration" at bounding box center [366, 131] width 46 height 13
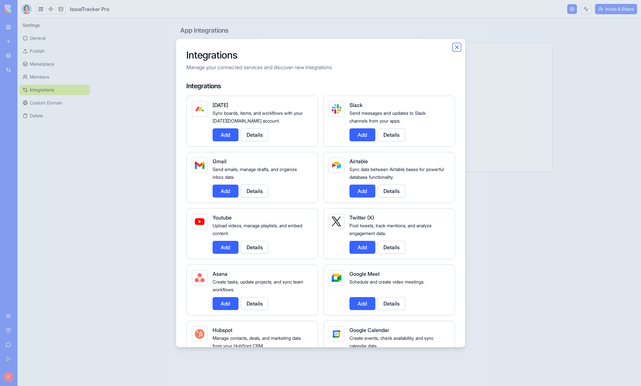
click at [457, 50] on button "Close" at bounding box center [456, 47] width 6 height 6
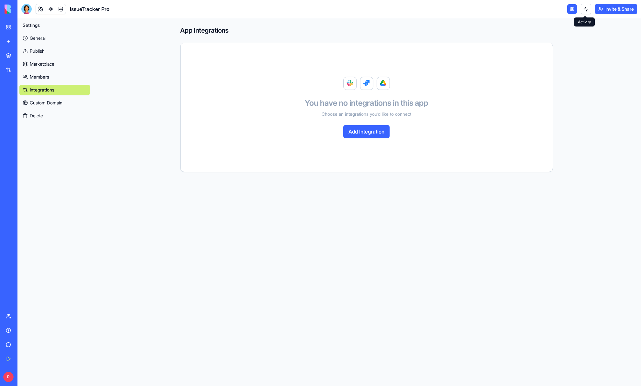
click at [584, 8] on button at bounding box center [586, 9] width 10 height 10
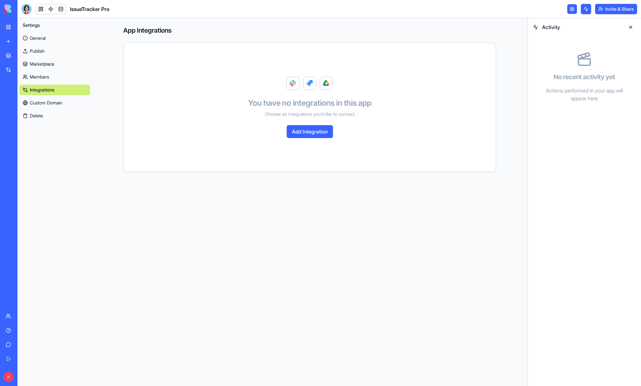
click at [584, 8] on button at bounding box center [586, 9] width 10 height 10
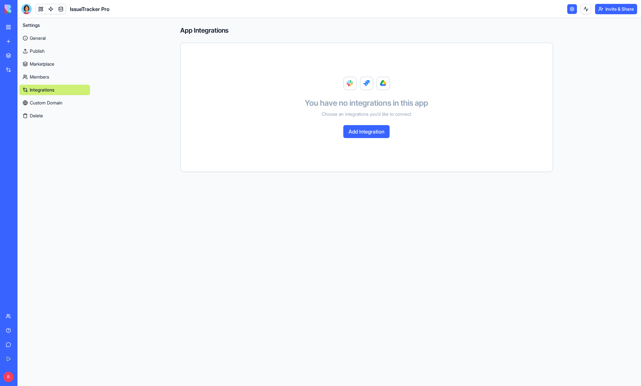
click at [572, 10] on link at bounding box center [572, 9] width 10 height 10
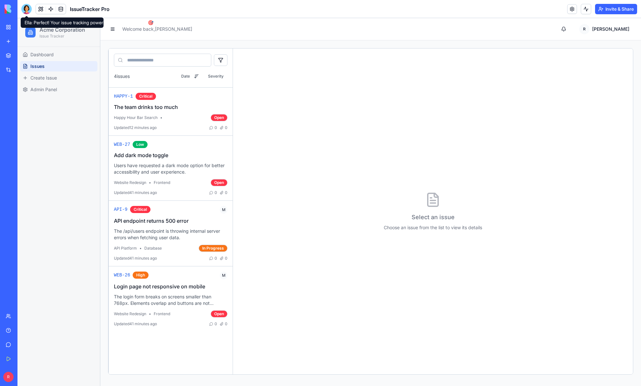
click at [25, 10] on div at bounding box center [26, 9] width 10 height 10
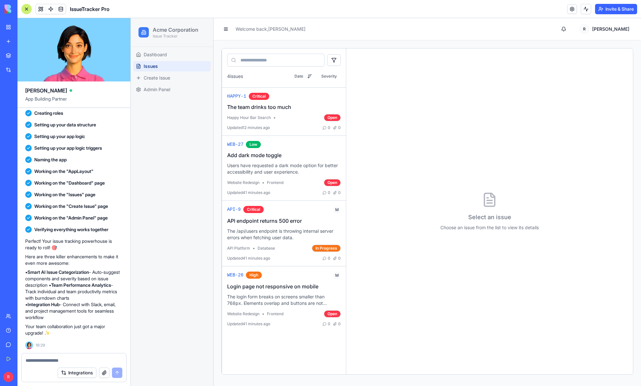
click at [81, 361] on textarea at bounding box center [74, 360] width 97 height 6
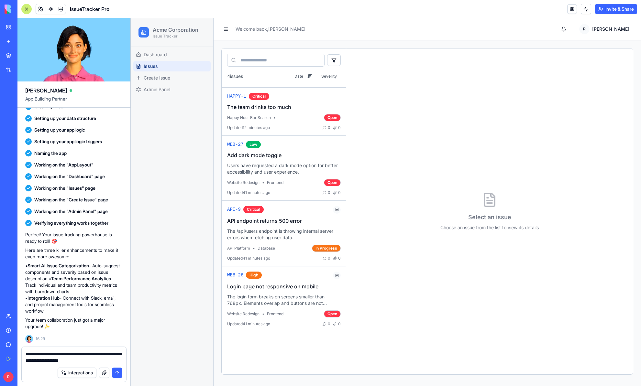
type textarea "**********"
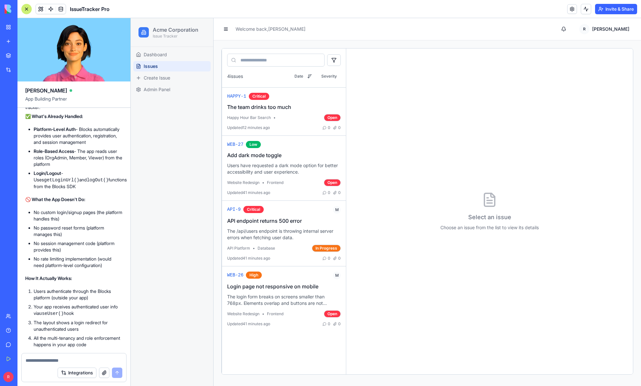
scroll to position [697, 0]
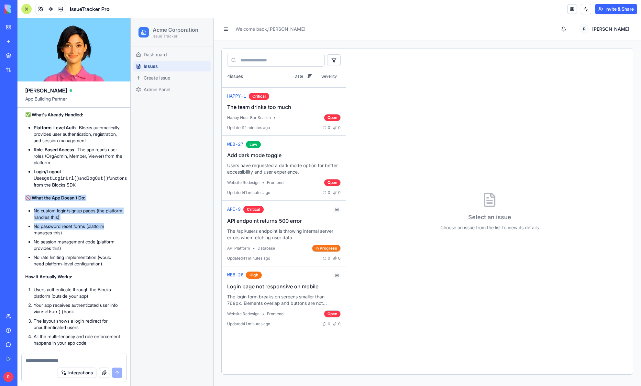
drag, startPoint x: 112, startPoint y: 217, endPoint x: 118, endPoint y: 255, distance: 37.7
click at [118, 255] on div "You're absolutely right! 🎯 There's no actual authentication system built into t…" at bounding box center [73, 244] width 97 height 327
click at [109, 236] on li "No password reset forms (platform manages this)" at bounding box center [78, 229] width 89 height 13
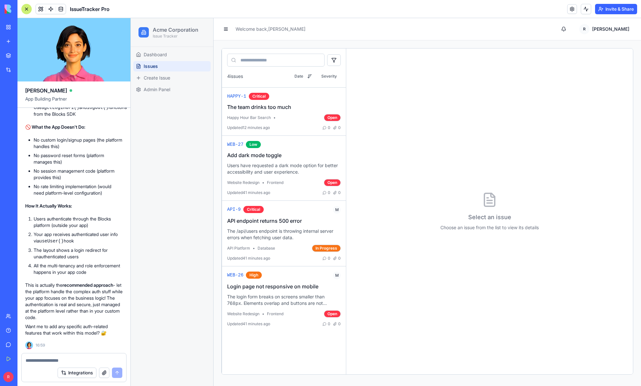
scroll to position [793, 0]
drag, startPoint x: 122, startPoint y: 313, endPoint x: 123, endPoint y: 285, distance: 28.5
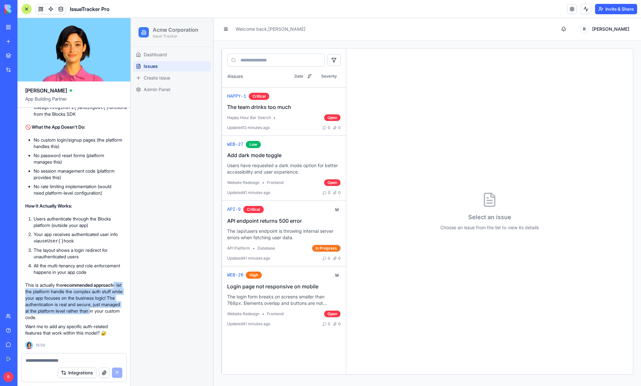
click at [75, 358] on textarea at bounding box center [74, 360] width 97 height 6
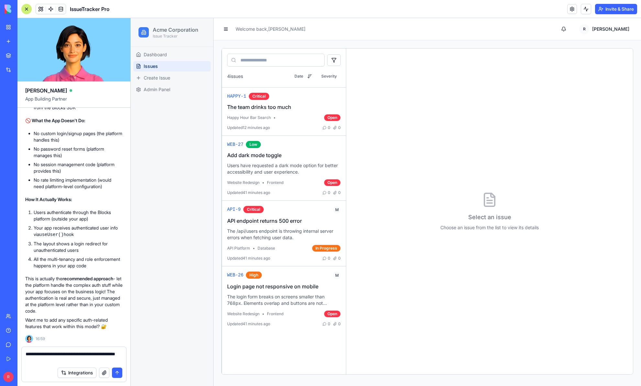
type textarea "**********"
